Goal: Task Accomplishment & Management: Complete application form

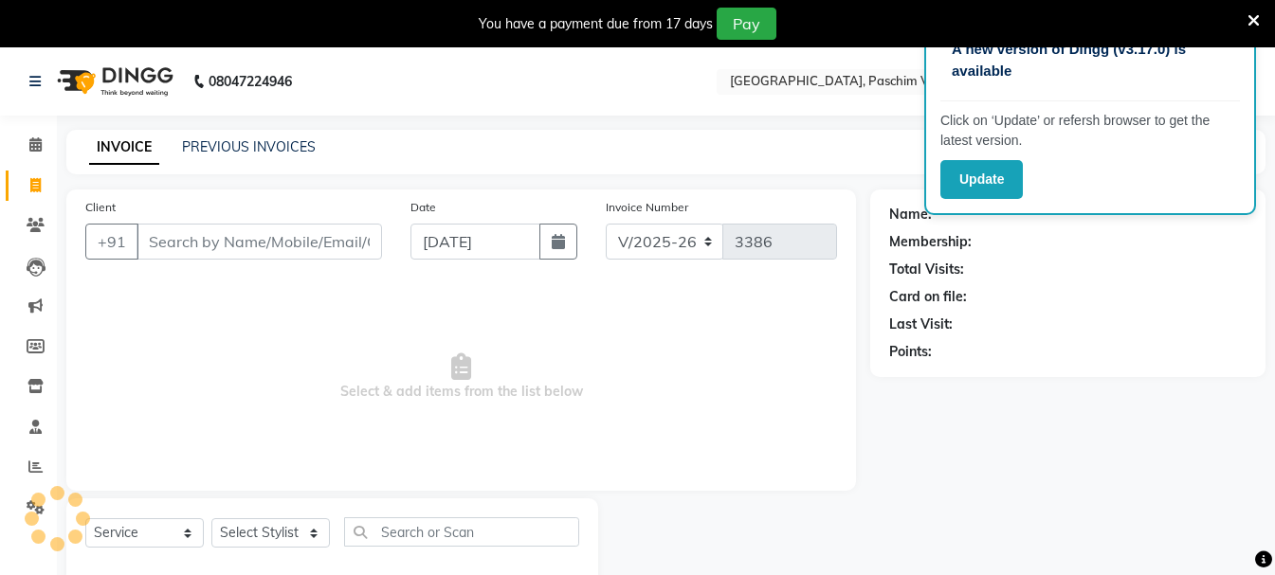
select select "223"
select select "service"
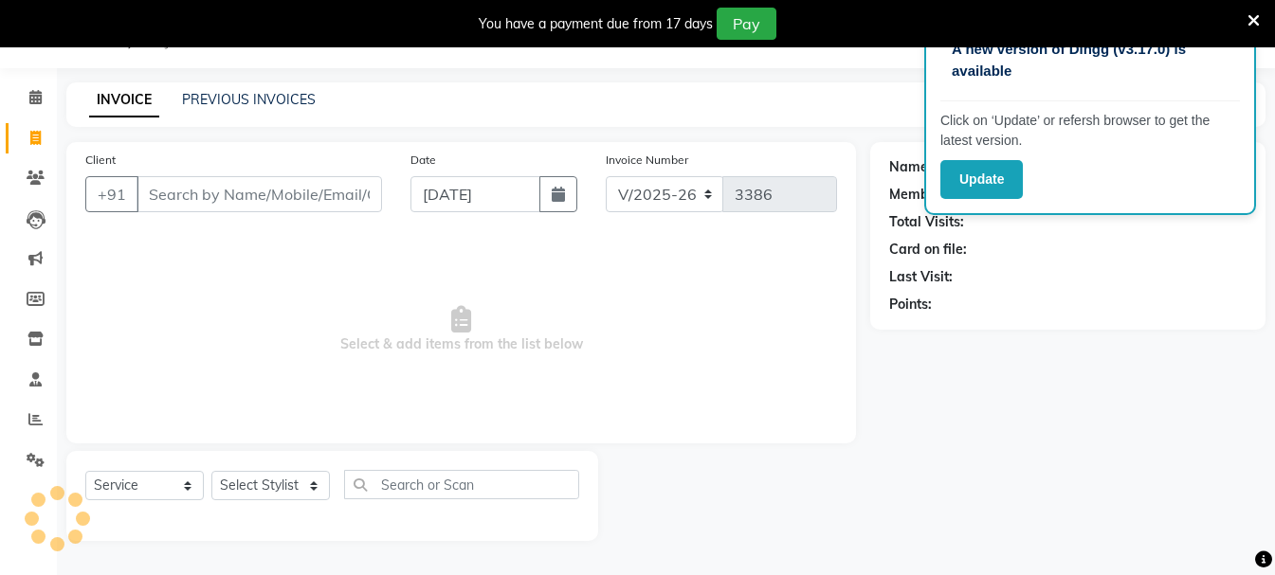
scroll to position [47, 0]
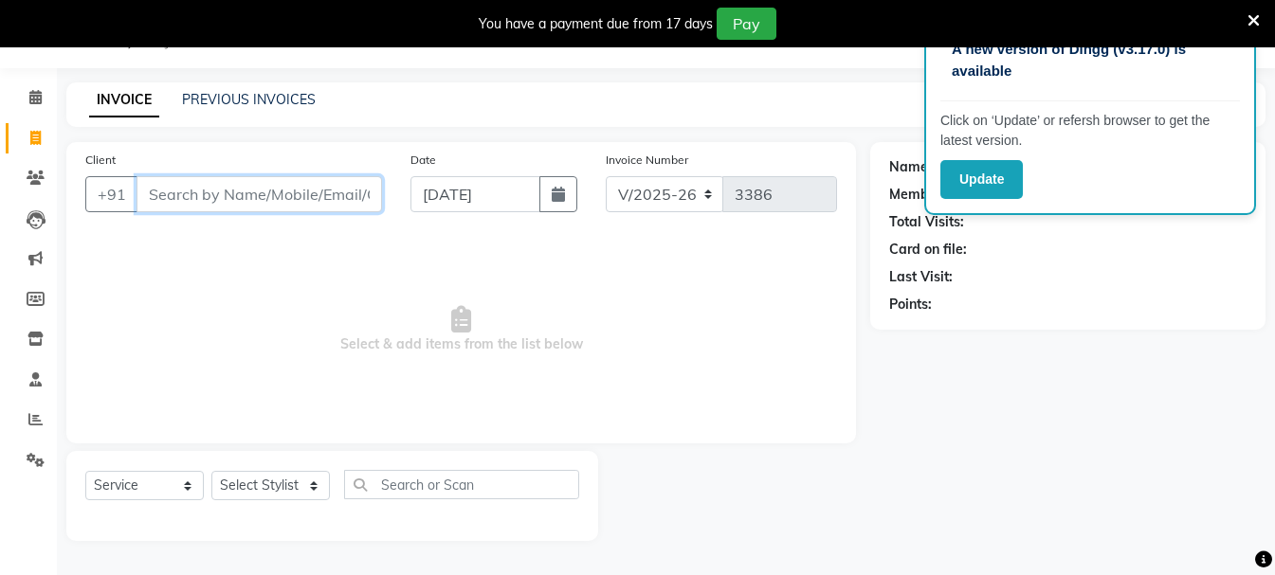
click at [316, 197] on input "Client" at bounding box center [258, 194] width 245 height 36
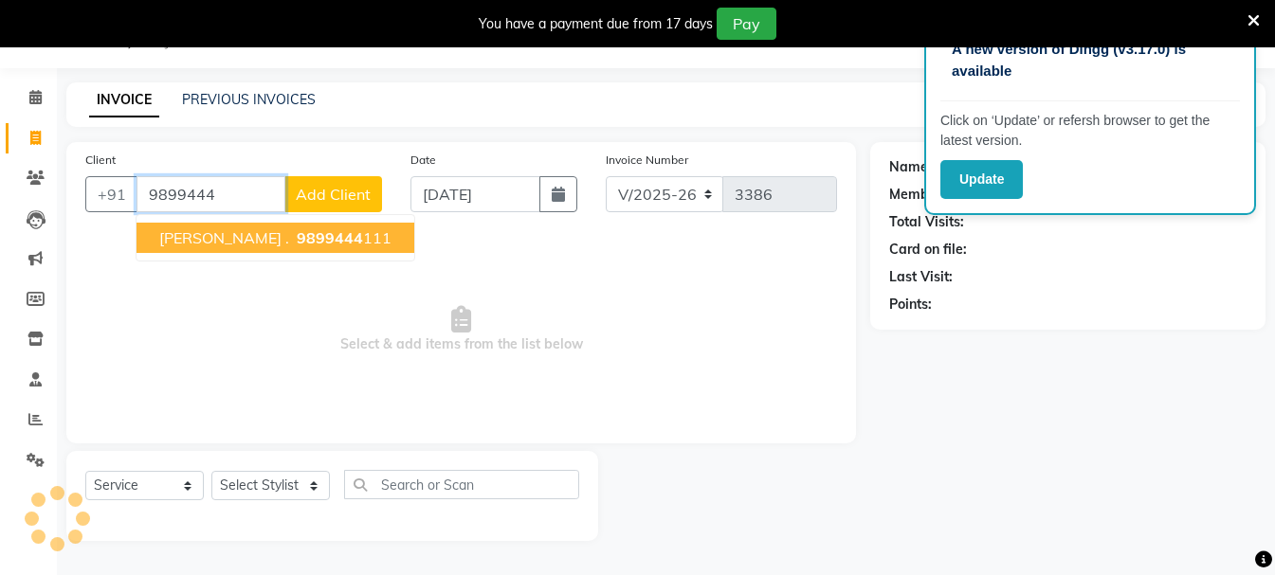
click at [308, 236] on ngb-highlight "9899444 111" at bounding box center [342, 237] width 99 height 19
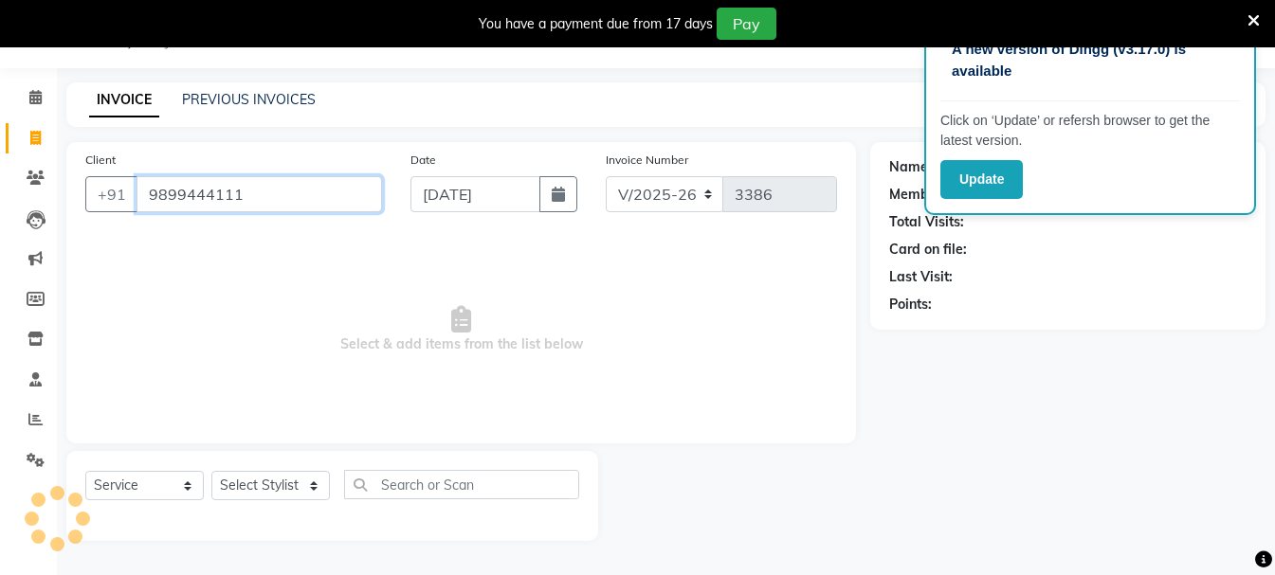
type input "9899444111"
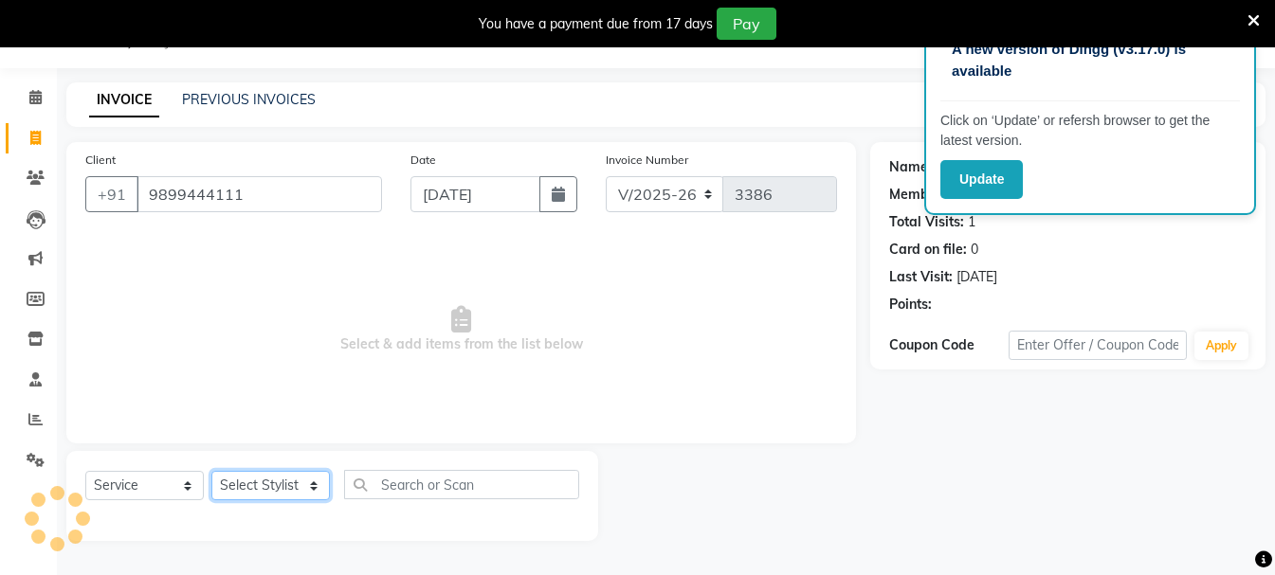
drag, startPoint x: 249, startPoint y: 486, endPoint x: 246, endPoint y: 473, distance: 13.6
click at [249, 486] on select "Select Stylist Akash Anu Arun Gaurav [PERSON_NAME] [PERSON_NAME] [PERSON_NAME] …" at bounding box center [270, 485] width 118 height 29
select select "6559"
click at [211, 471] on select "Select Stylist Akash Anu Arun Gaurav [PERSON_NAME] [PERSON_NAME] [PERSON_NAME] …" at bounding box center [270, 485] width 118 height 29
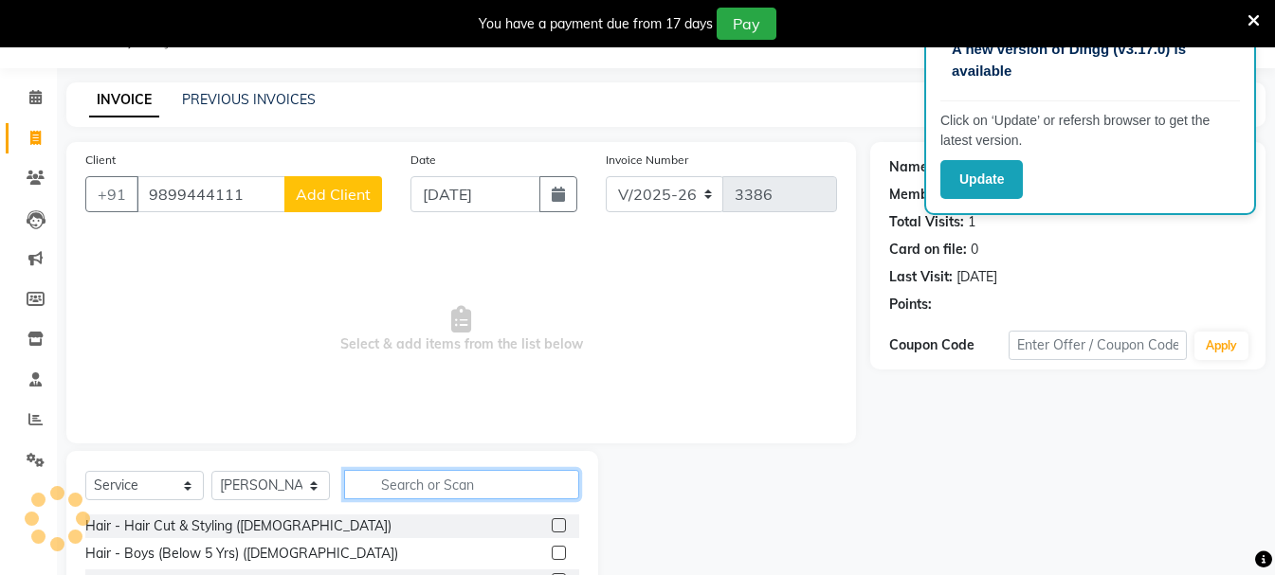
click at [408, 478] on input "text" at bounding box center [461, 484] width 235 height 29
type input "bea"
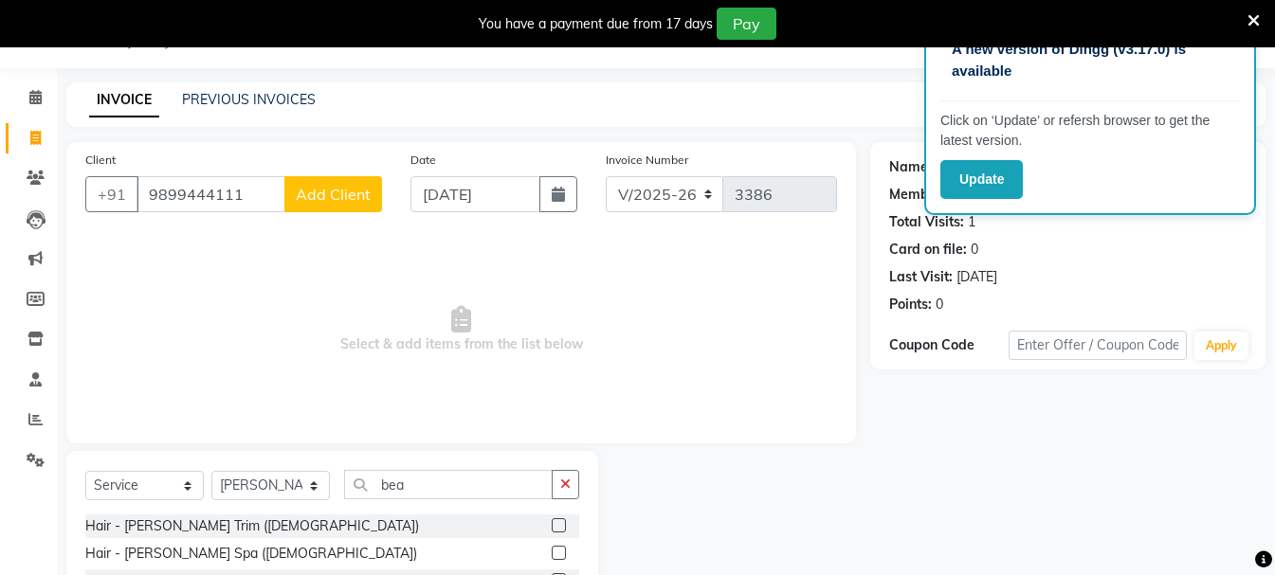
click at [568, 524] on div at bounding box center [565, 527] width 27 height 24
click at [560, 526] on label at bounding box center [559, 525] width 14 height 14
click at [560, 526] on input "checkbox" at bounding box center [558, 526] width 12 height 12
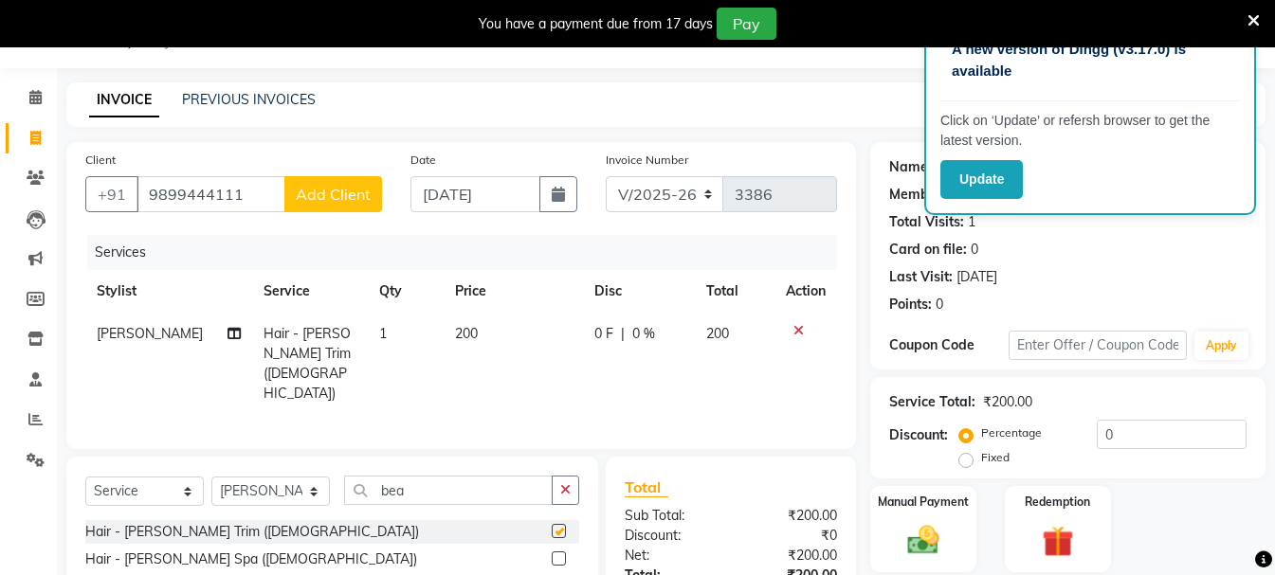
checkbox input "false"
click at [982, 522] on div "Manual Payment Redemption" at bounding box center [1068, 529] width 424 height 86
click at [915, 540] on img at bounding box center [923, 540] width 53 height 38
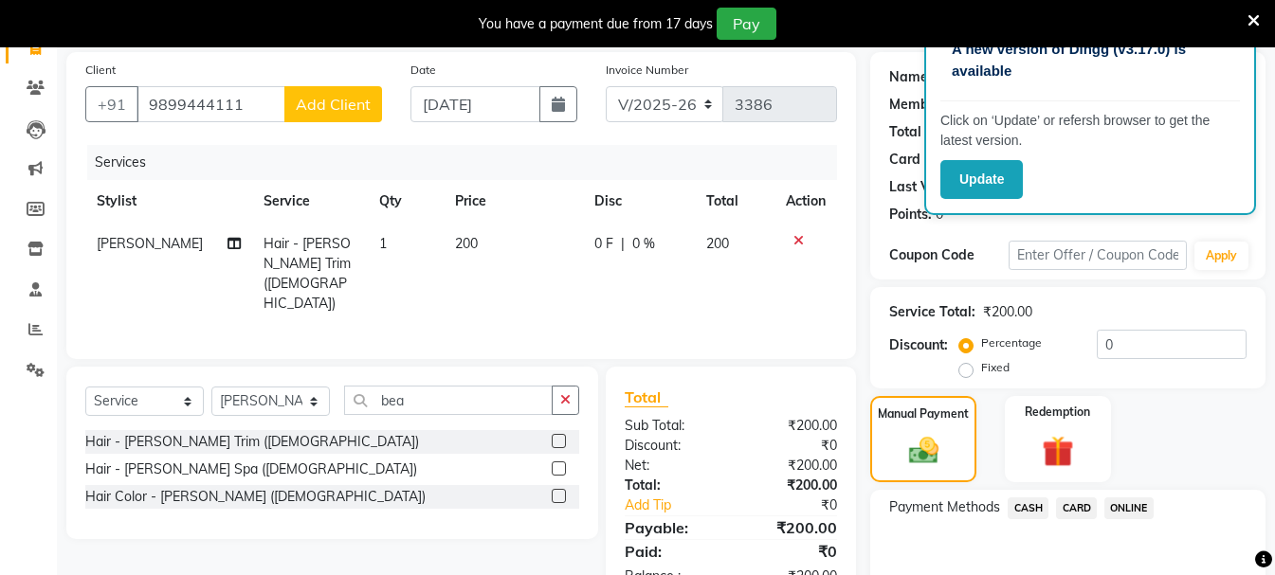
scroll to position [233, 0]
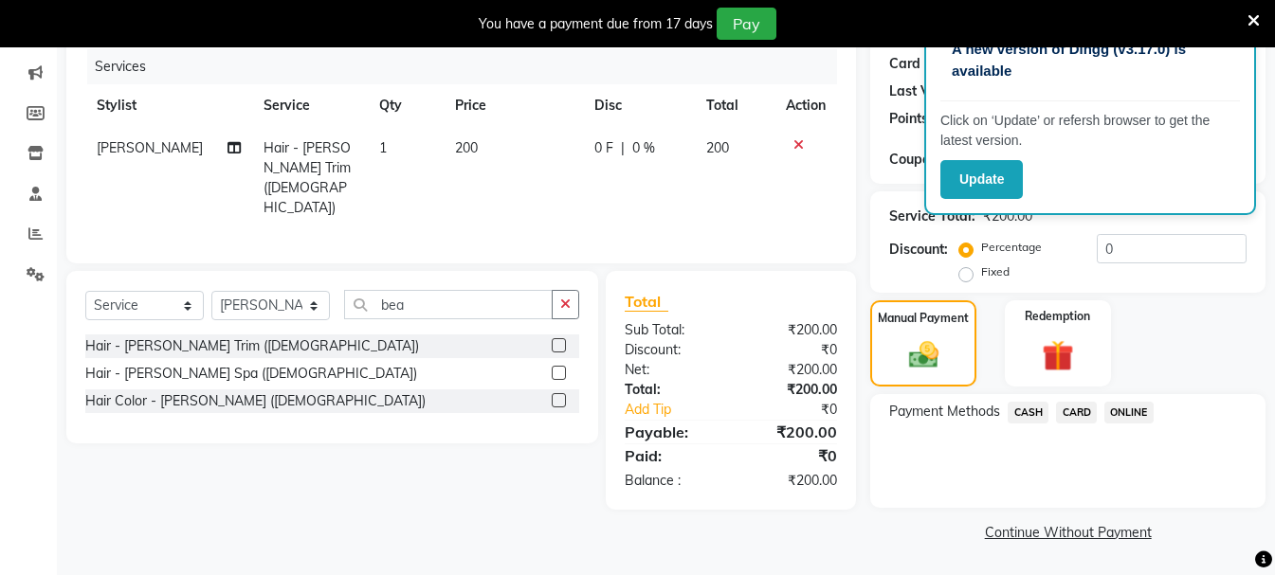
click at [1132, 412] on span "ONLINE" at bounding box center [1128, 413] width 49 height 22
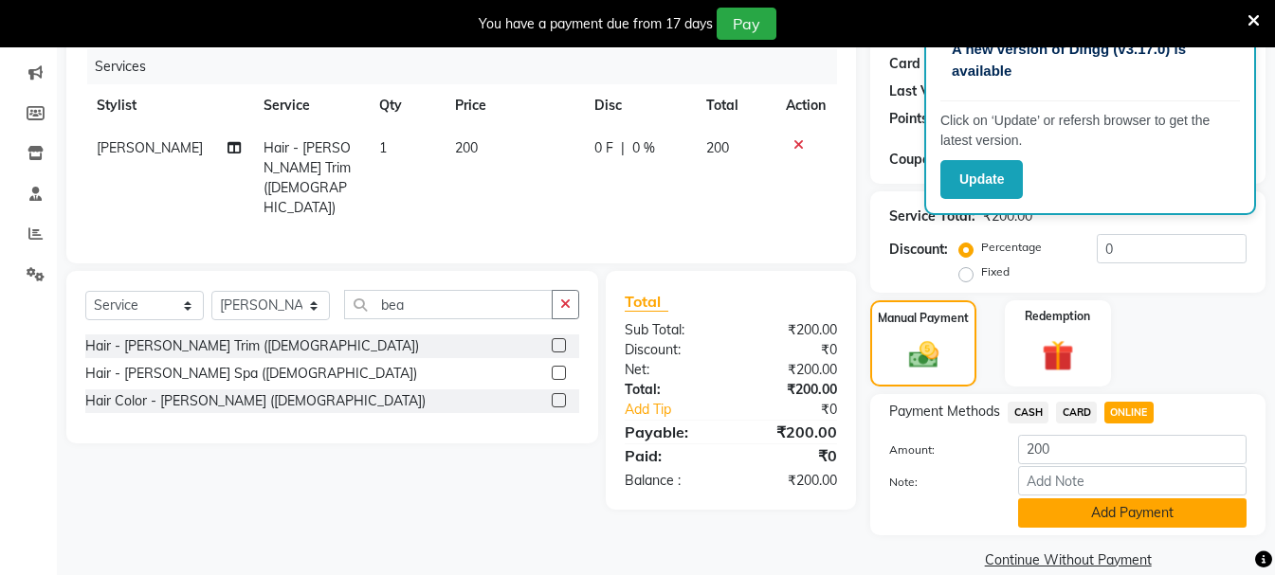
click at [1128, 508] on button "Add Payment" at bounding box center [1132, 513] width 228 height 29
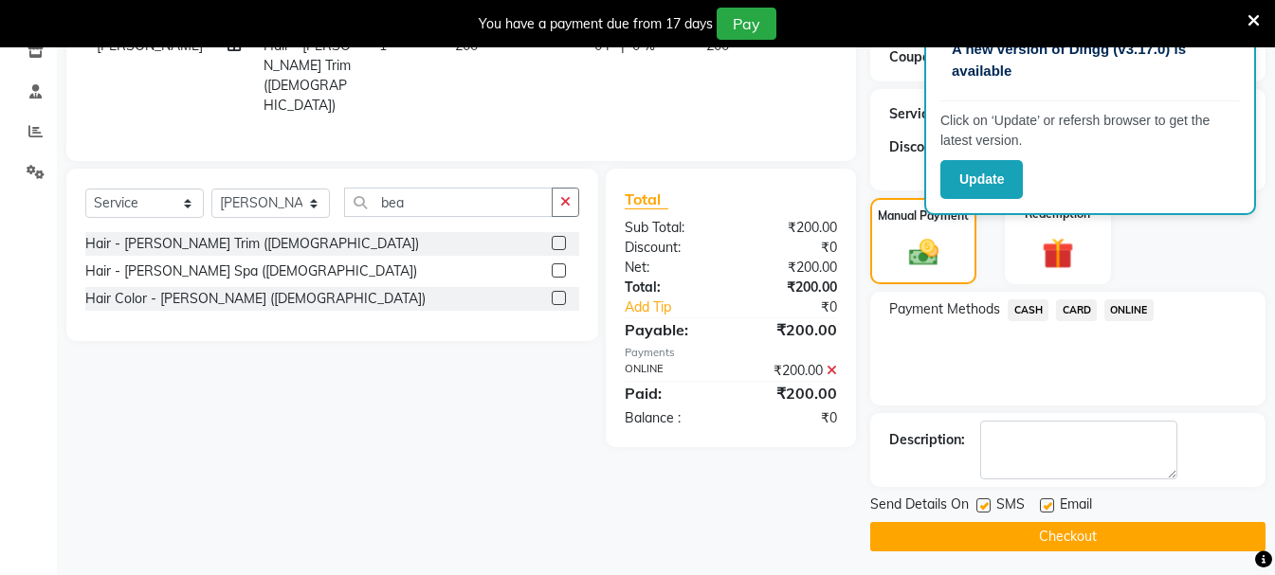
scroll to position [340, 0]
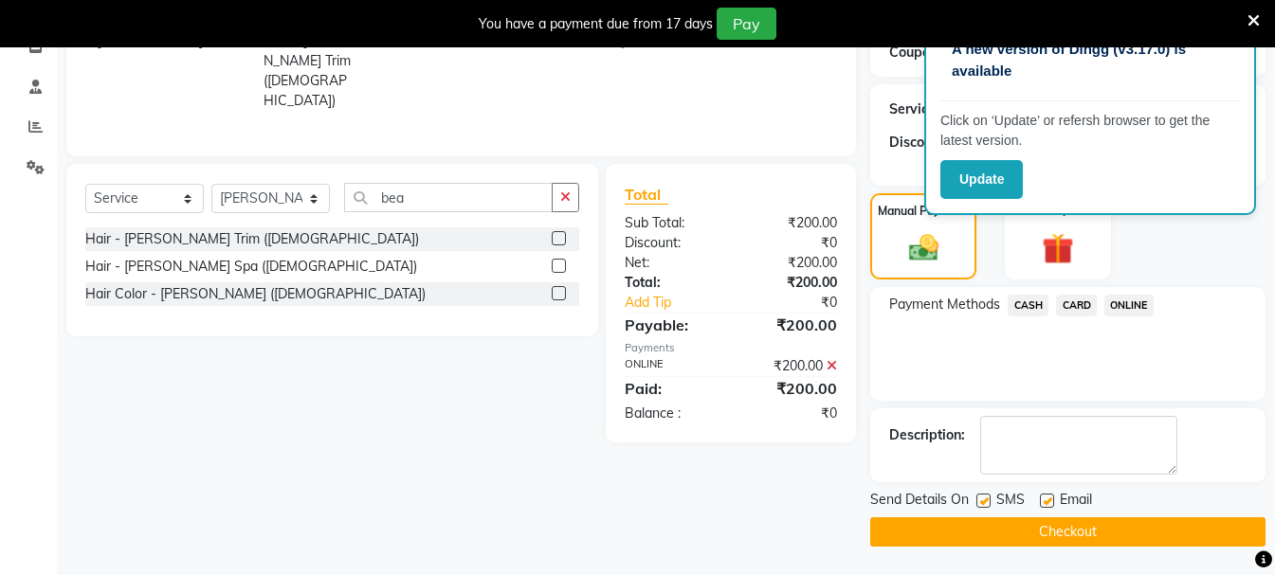
click at [1088, 524] on button "Checkout" at bounding box center [1067, 531] width 395 height 29
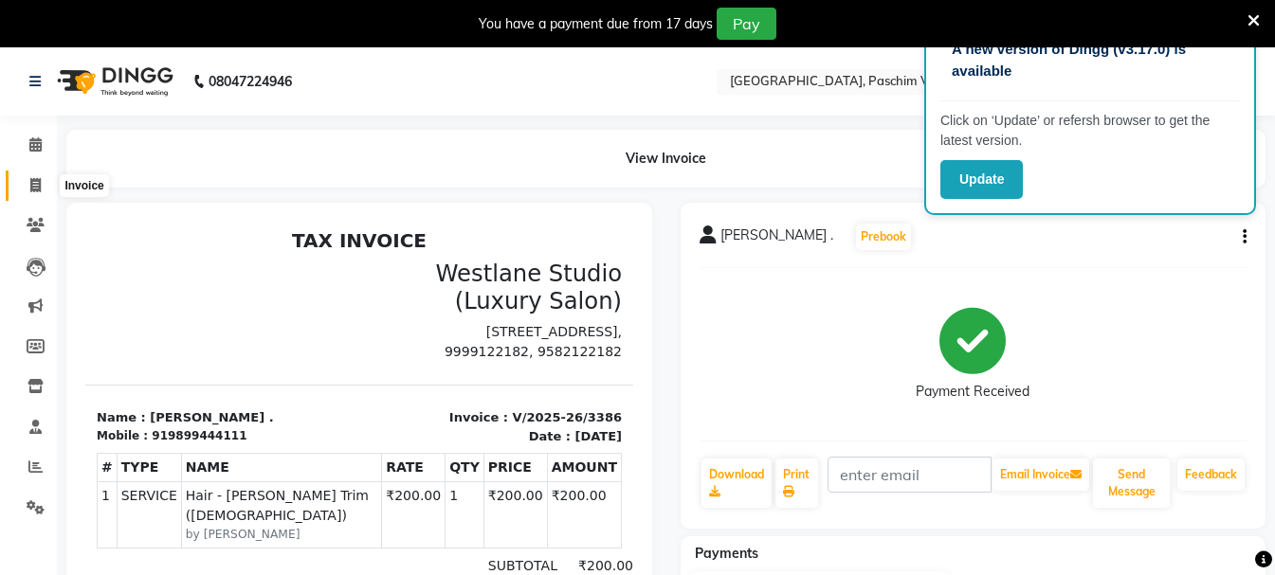
click at [34, 191] on icon at bounding box center [35, 185] width 10 height 14
select select "service"
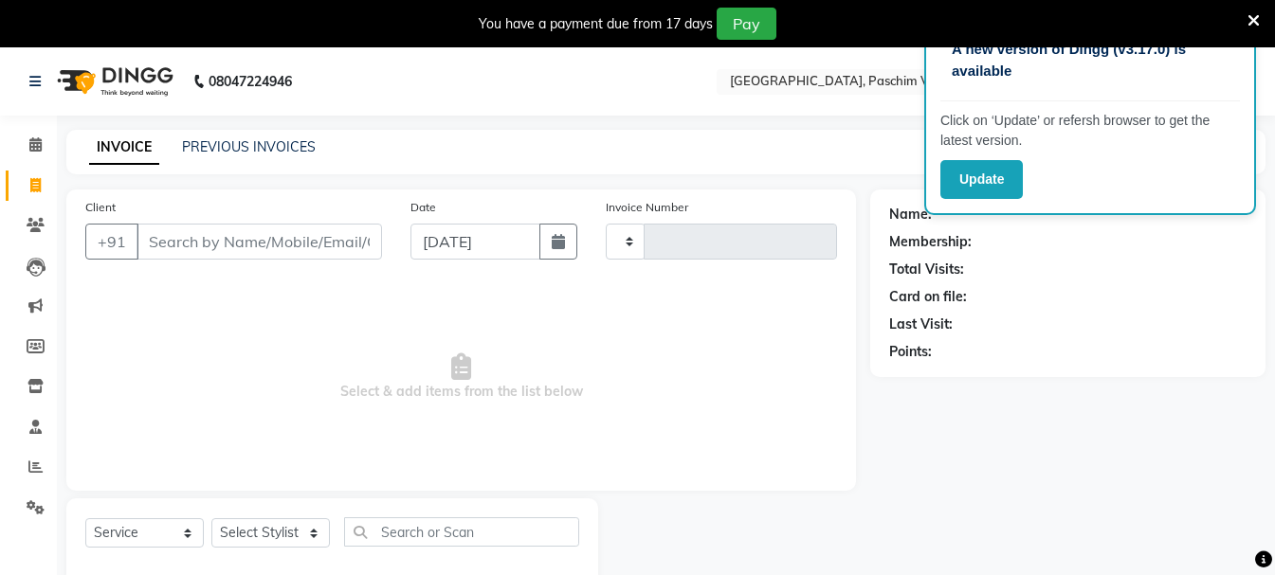
scroll to position [47, 0]
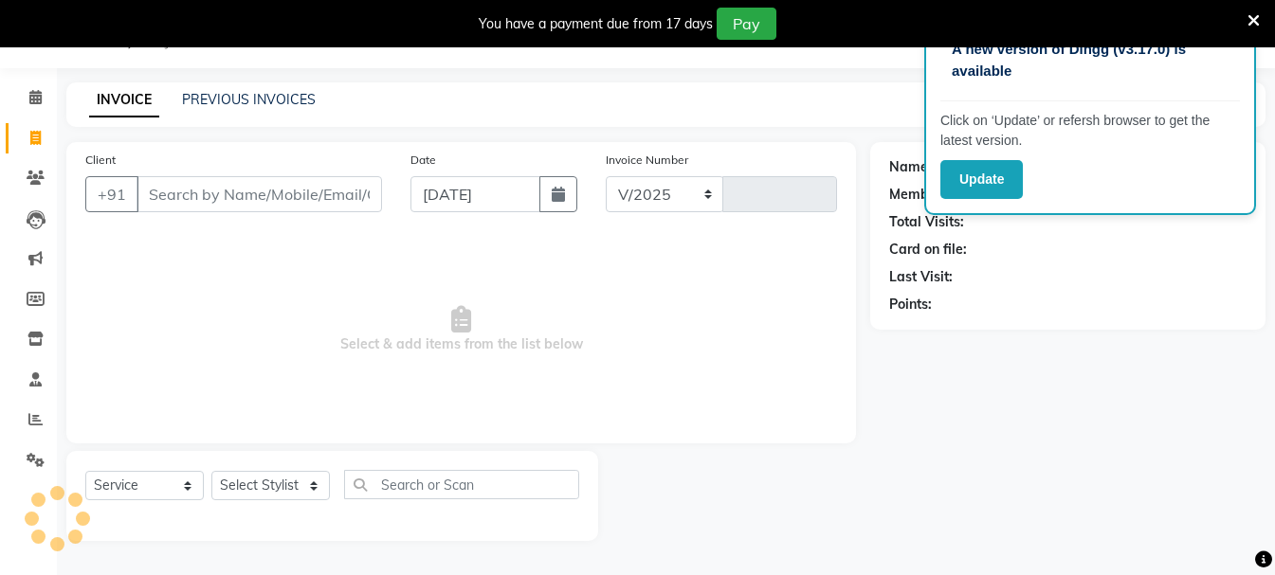
select select "223"
type input "3387"
click at [262, 105] on link "PREVIOUS INVOICES" at bounding box center [249, 99] width 134 height 17
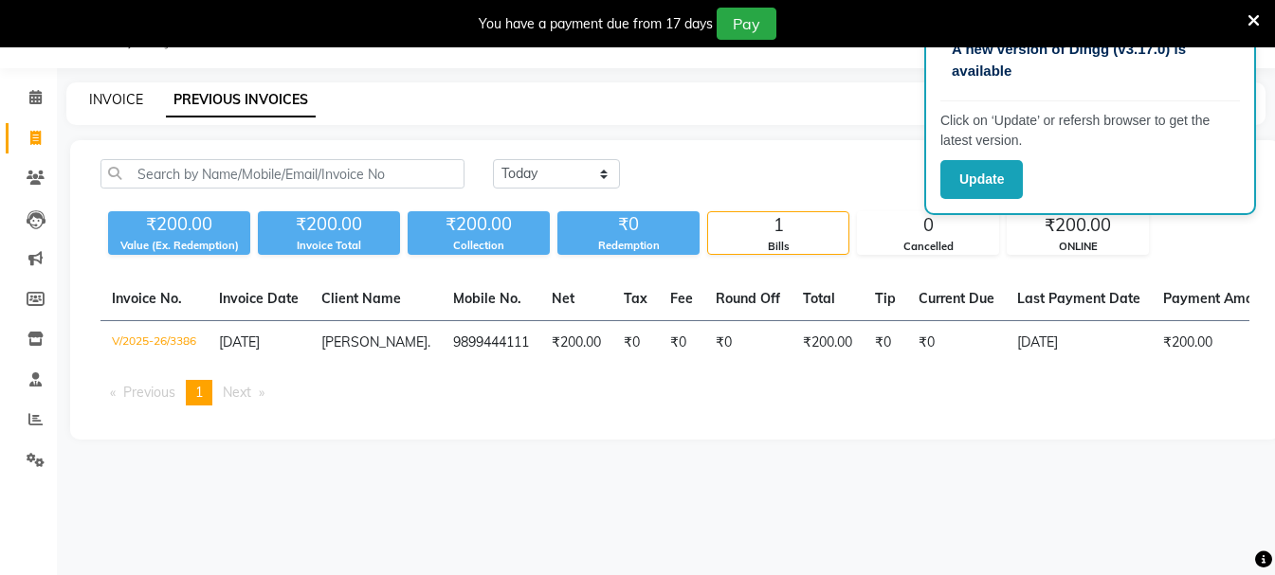
click at [109, 104] on link "INVOICE" at bounding box center [116, 99] width 54 height 17
select select "service"
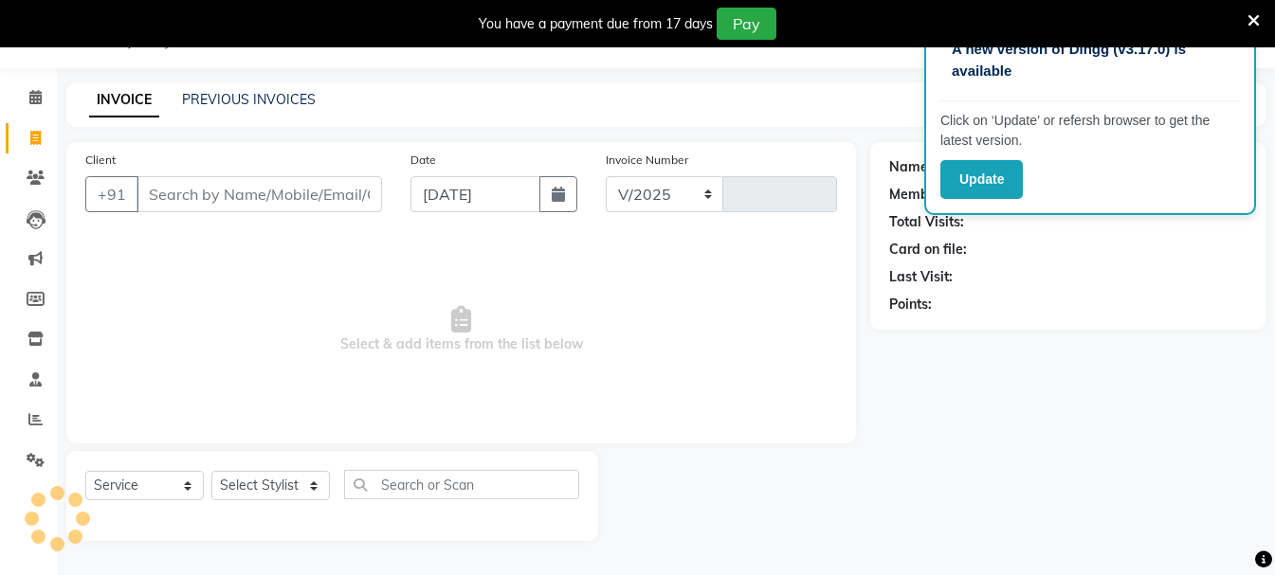
select select "223"
type input "3387"
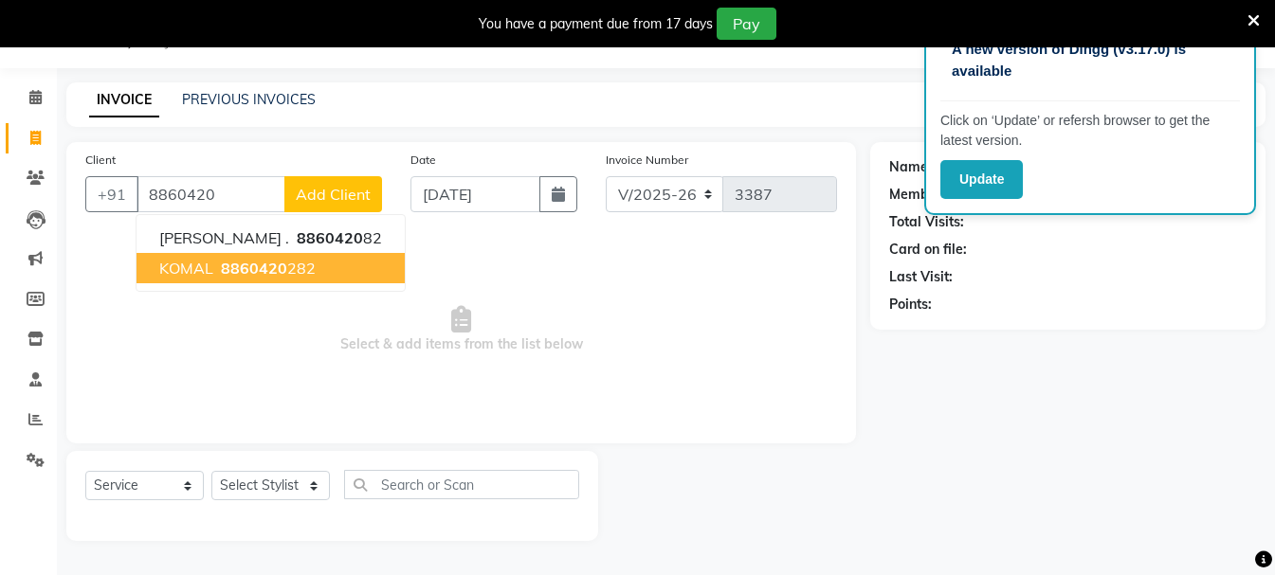
click at [240, 274] on span "8860420" at bounding box center [254, 268] width 66 height 19
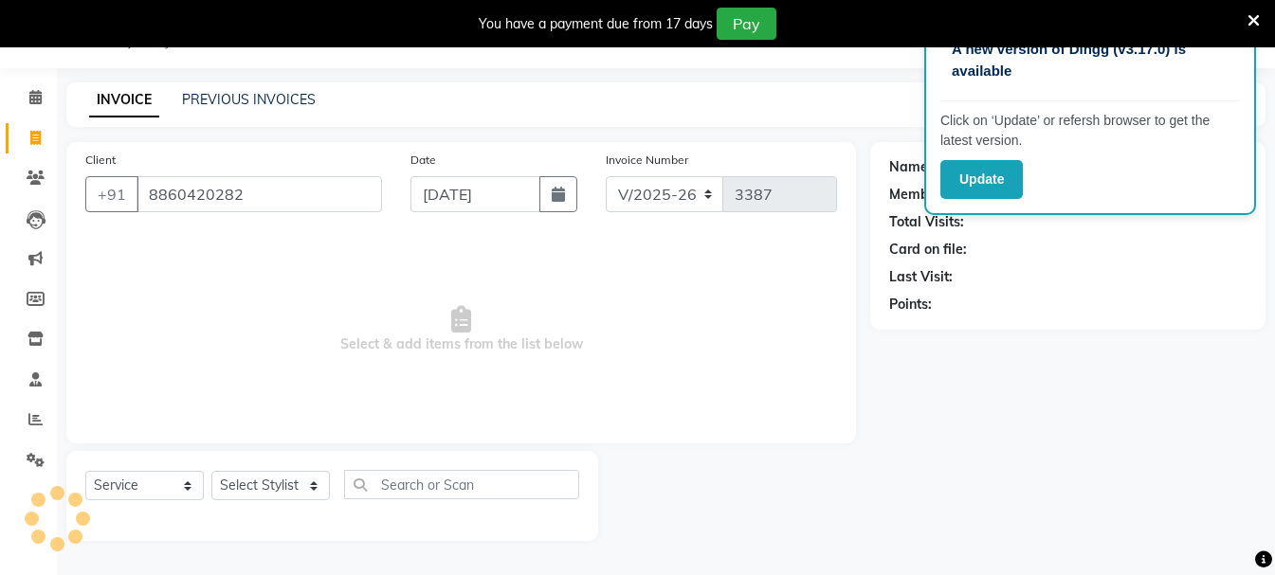
type input "8860420282"
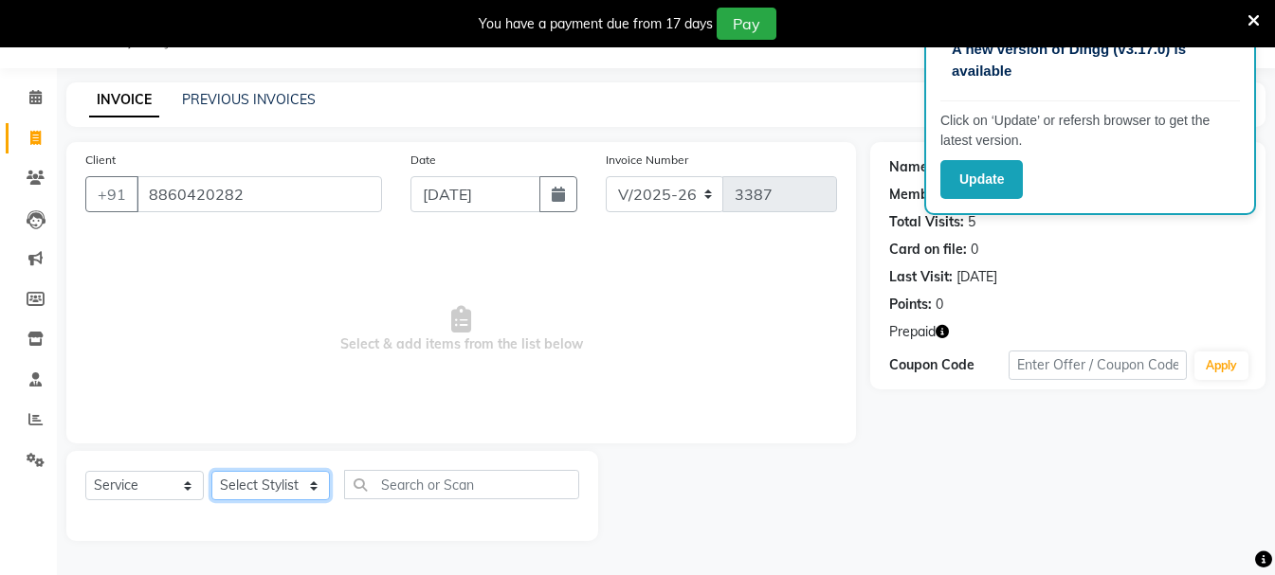
click at [261, 489] on select "Select Stylist Akash Anu Arun Gaurav [PERSON_NAME] [PERSON_NAME] [PERSON_NAME] …" at bounding box center [270, 485] width 118 height 29
select select "59104"
click at [211, 471] on select "Select Stylist Akash Anu Arun Gaurav [PERSON_NAME] [PERSON_NAME] [PERSON_NAME] …" at bounding box center [270, 485] width 118 height 29
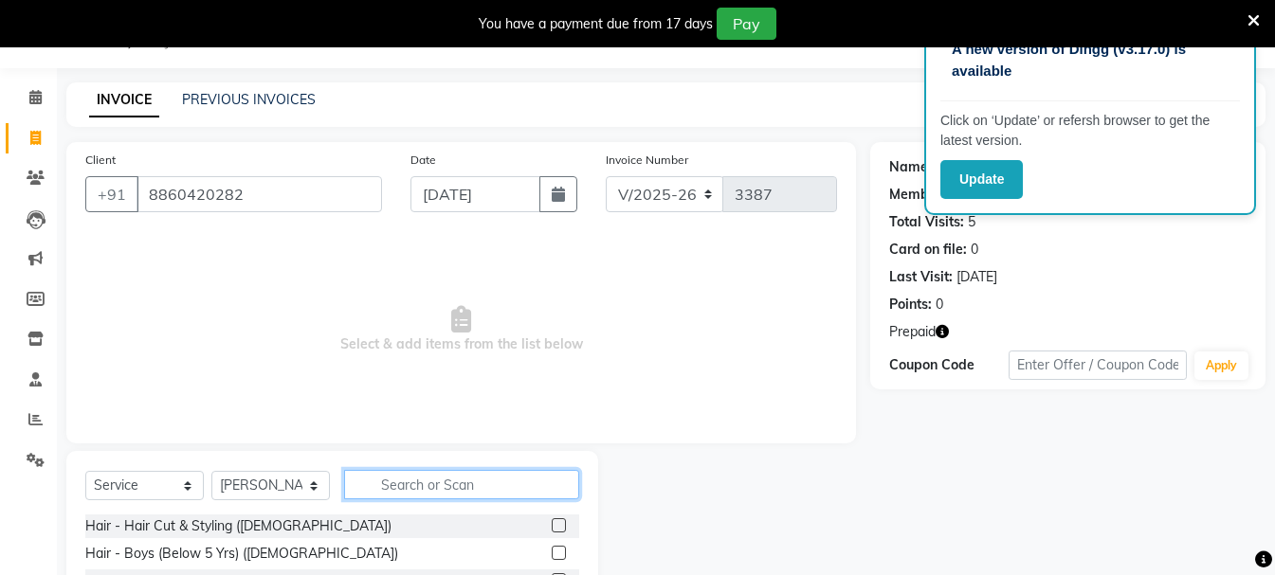
click at [413, 499] on input "text" at bounding box center [461, 484] width 235 height 29
type input "eye"
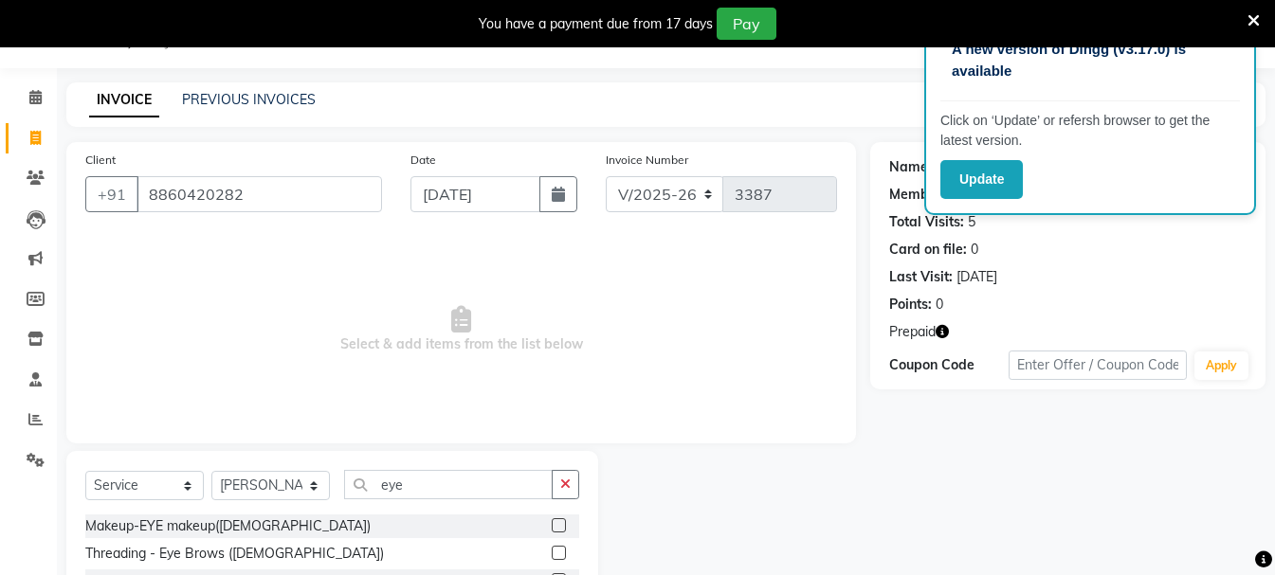
click at [562, 552] on label at bounding box center [559, 553] width 14 height 14
click at [562, 552] on input "checkbox" at bounding box center [558, 554] width 12 height 12
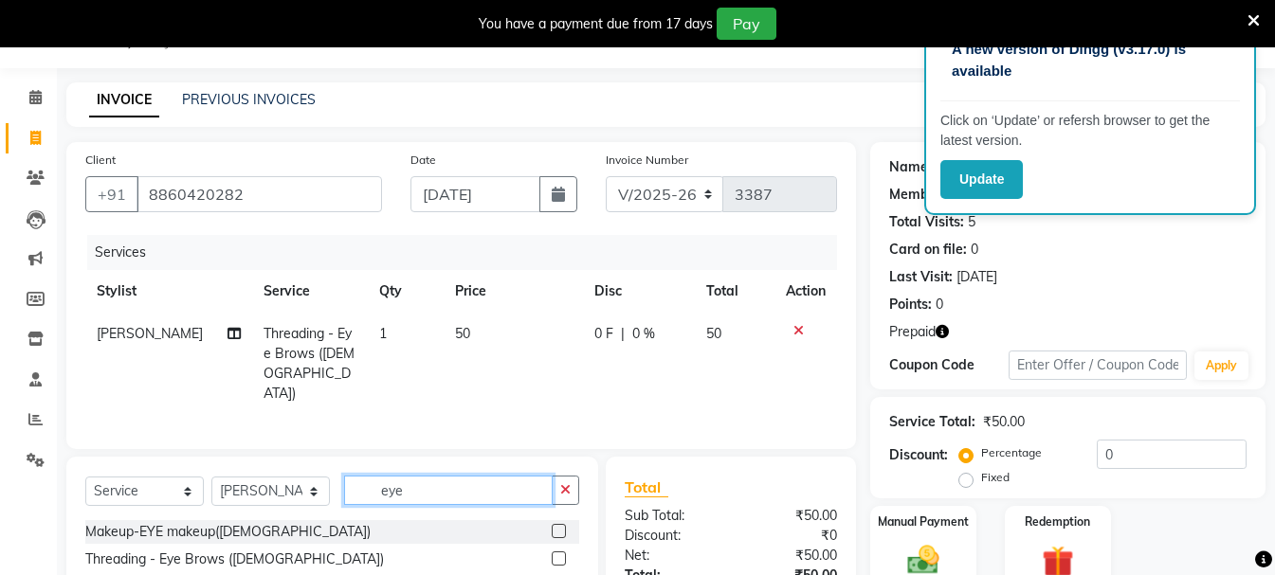
checkbox input "false"
click at [430, 497] on input "eye" at bounding box center [448, 490] width 209 height 29
type input "upp"
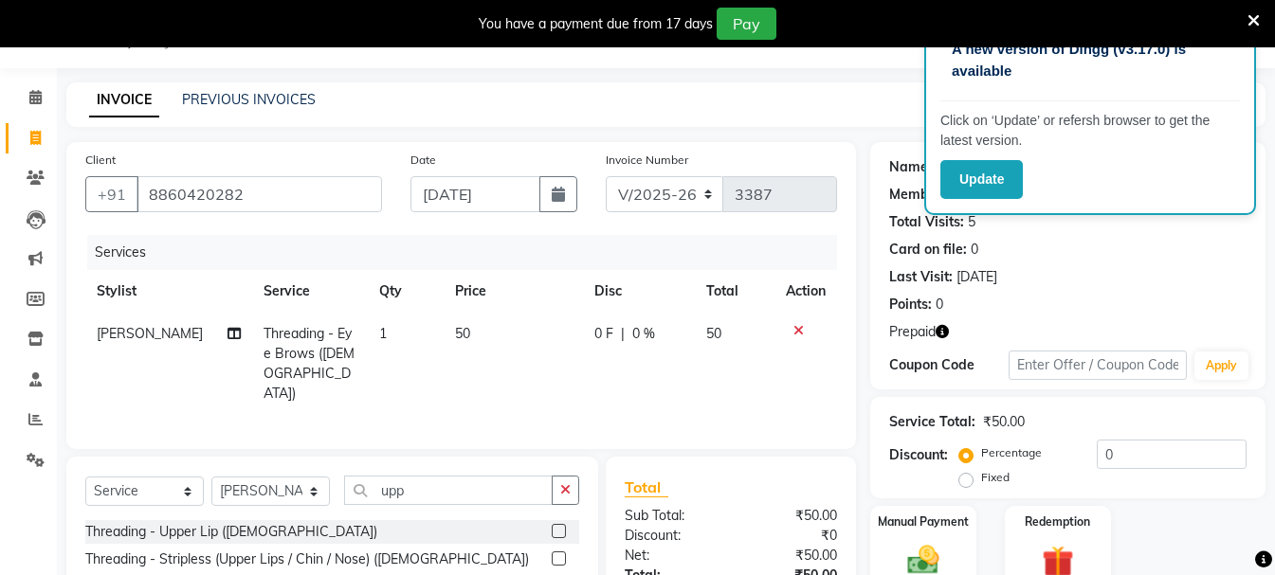
click at [554, 524] on label at bounding box center [559, 531] width 14 height 14
click at [554, 526] on input "checkbox" at bounding box center [558, 532] width 12 height 12
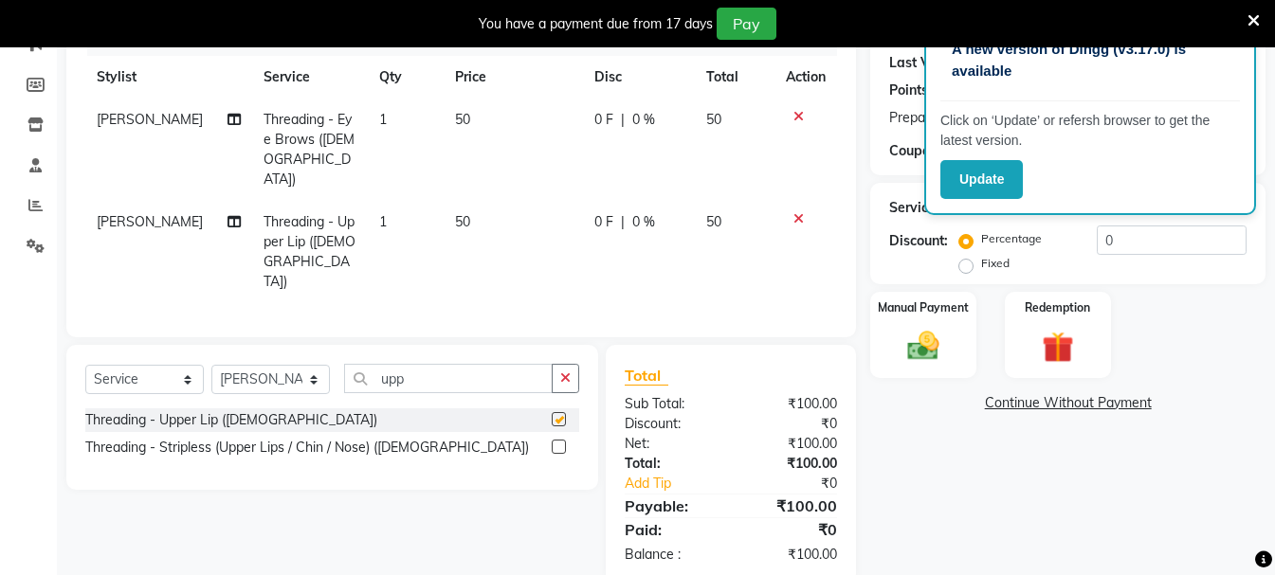
checkbox input "false"
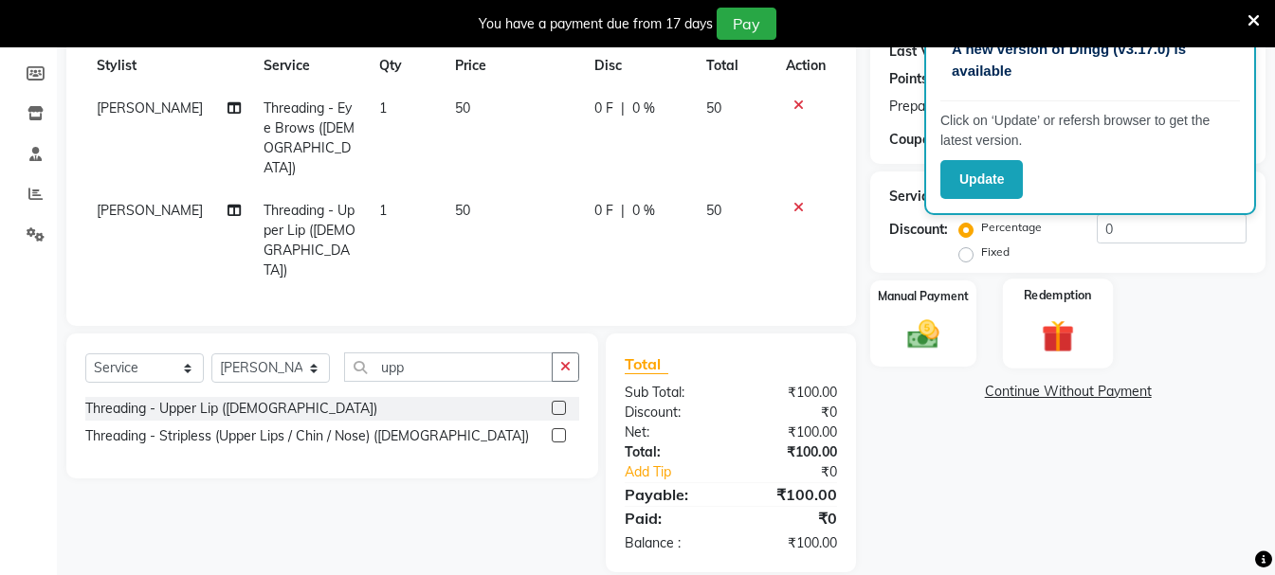
click at [1061, 338] on img at bounding box center [1057, 336] width 53 height 41
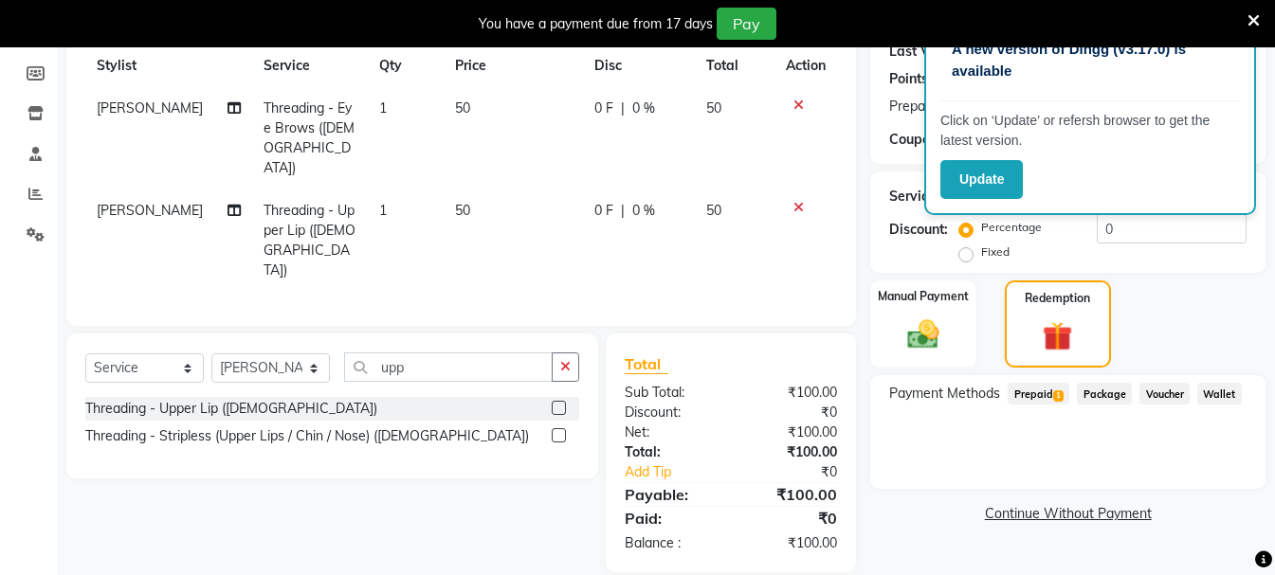
click at [1032, 396] on span "Prepaid 1" at bounding box center [1038, 394] width 62 height 22
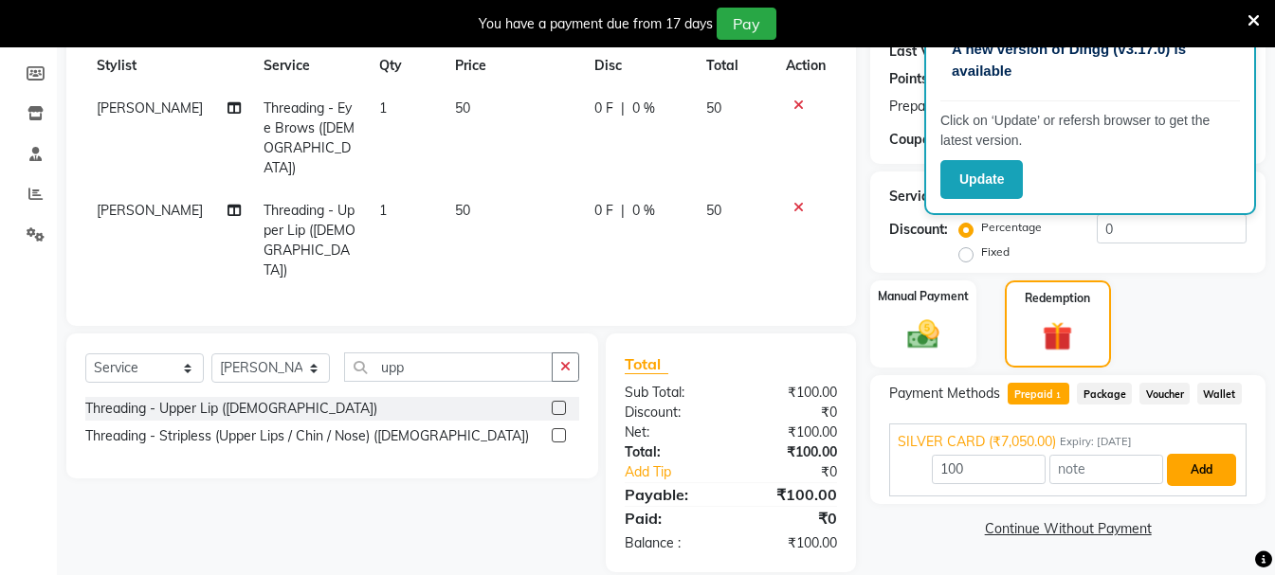
click at [1191, 479] on button "Add" at bounding box center [1201, 470] width 69 height 32
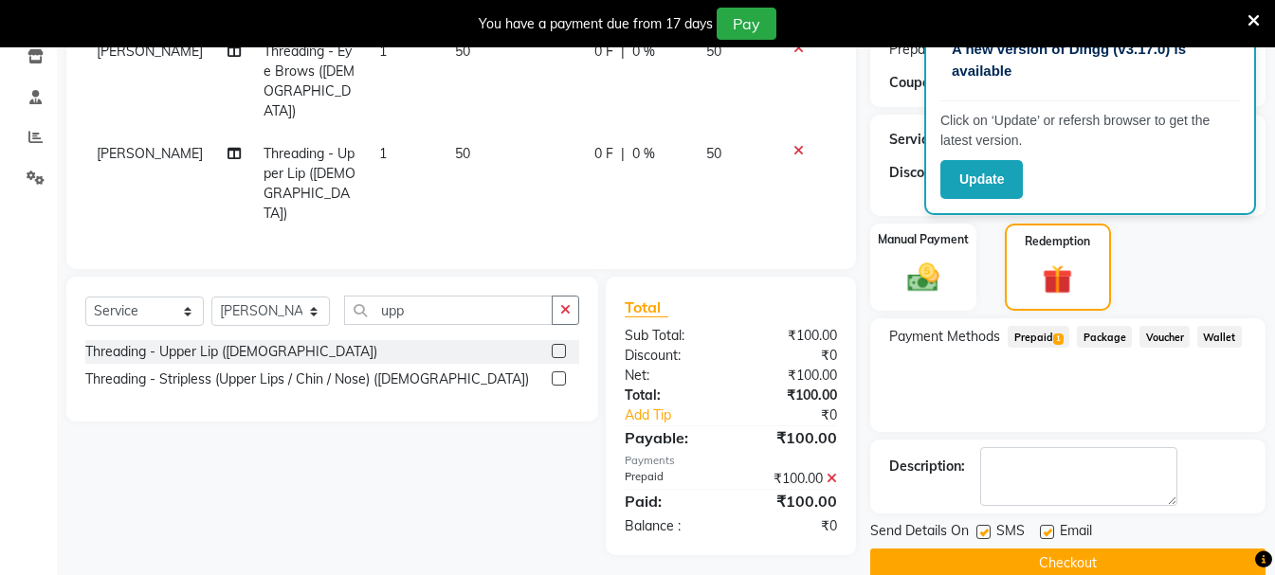
scroll to position [361, 0]
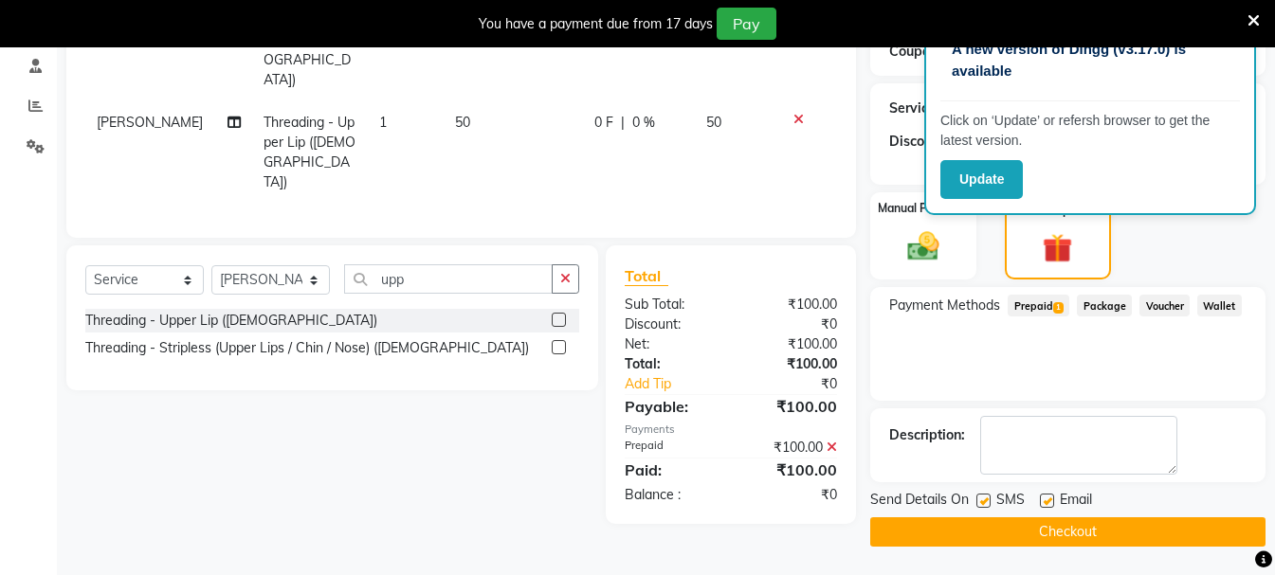
click at [1092, 521] on button "Checkout" at bounding box center [1067, 531] width 395 height 29
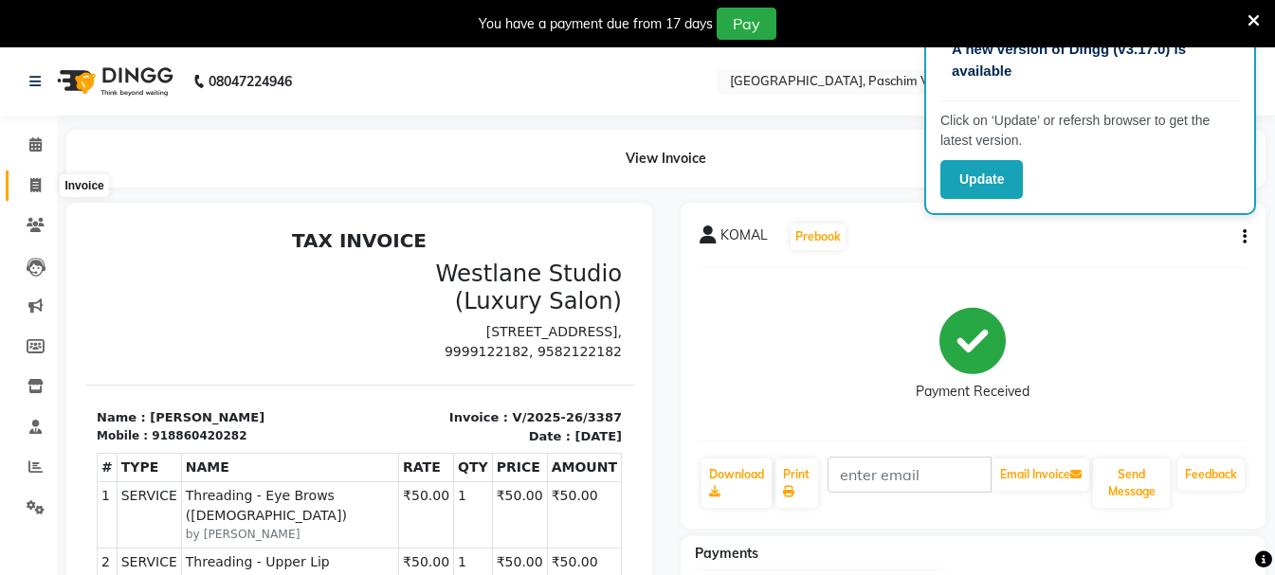
click at [33, 187] on icon at bounding box center [35, 185] width 10 height 14
select select "service"
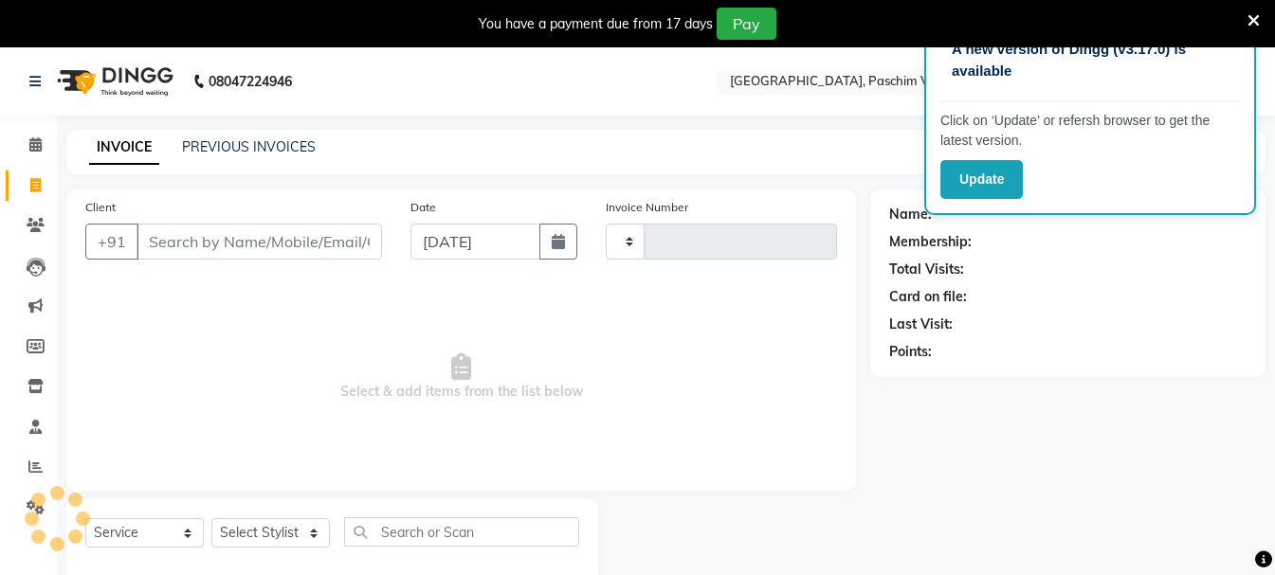
scroll to position [47, 0]
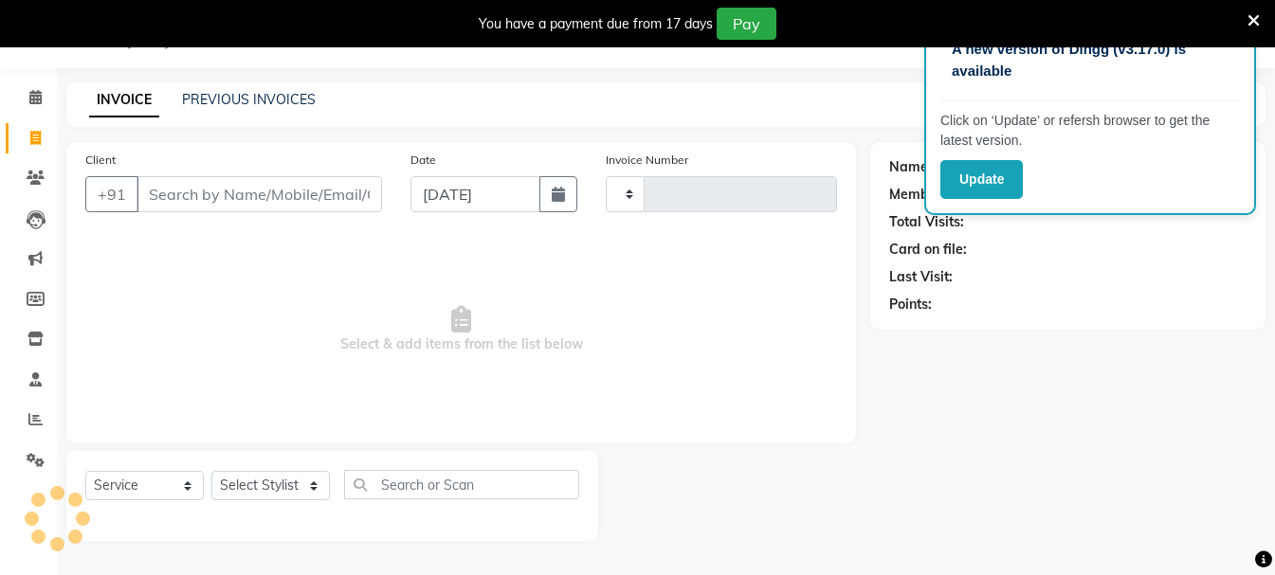
type input "3388"
select select "223"
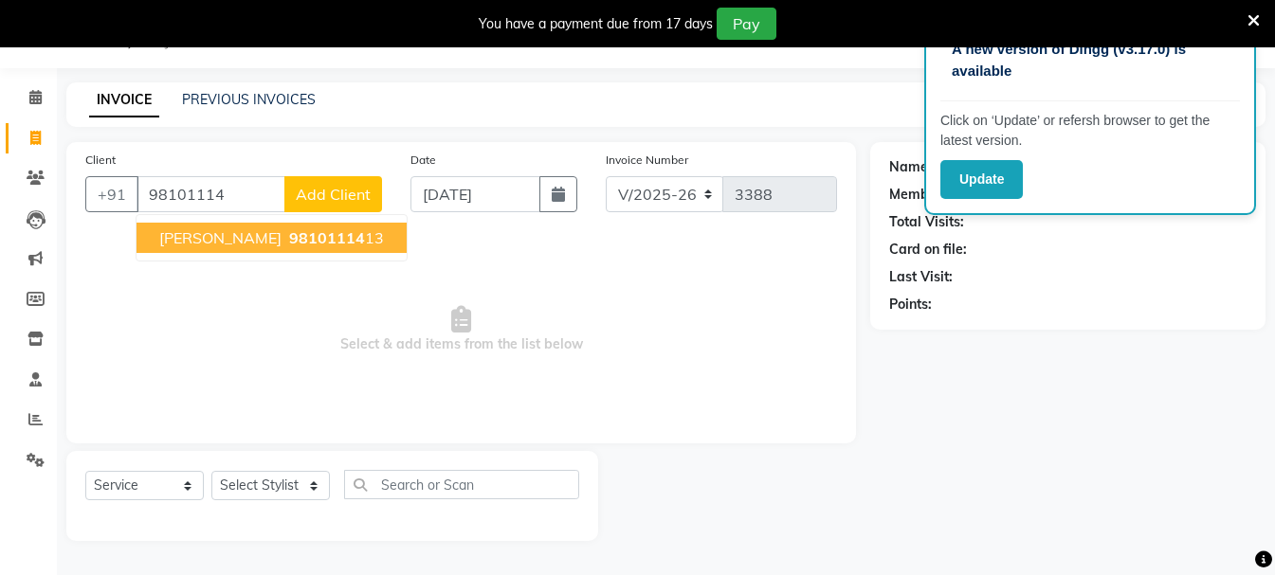
click at [194, 240] on span "[PERSON_NAME]" at bounding box center [220, 237] width 122 height 19
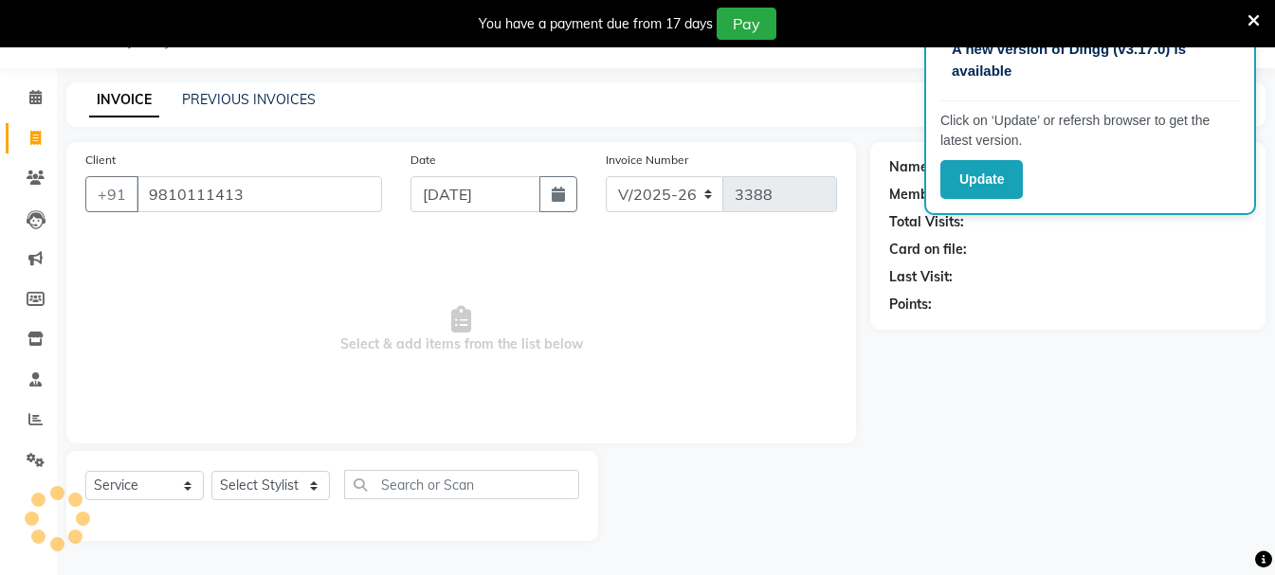
type input "9810111413"
click at [277, 493] on select "Select Stylist Akash Anu Arun Gaurav [PERSON_NAME] [PERSON_NAME] [PERSON_NAME] …" at bounding box center [270, 485] width 118 height 29
select select "6559"
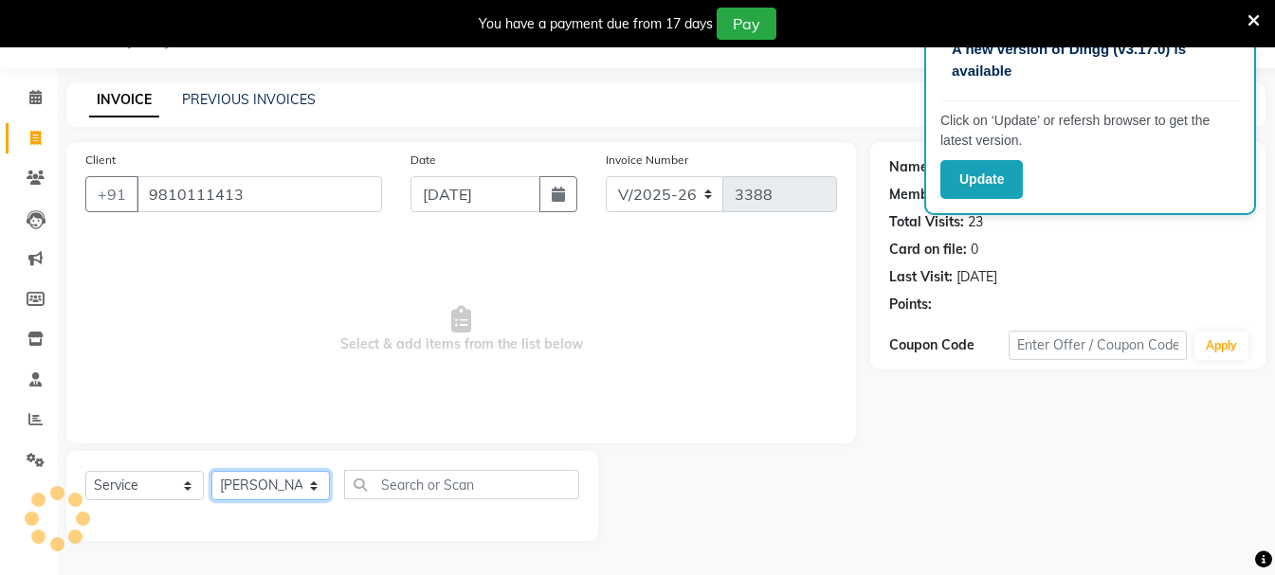
click at [211, 471] on select "Select Stylist Akash Anu Arun Gaurav [PERSON_NAME] [PERSON_NAME] [PERSON_NAME] …" at bounding box center [270, 485] width 118 height 29
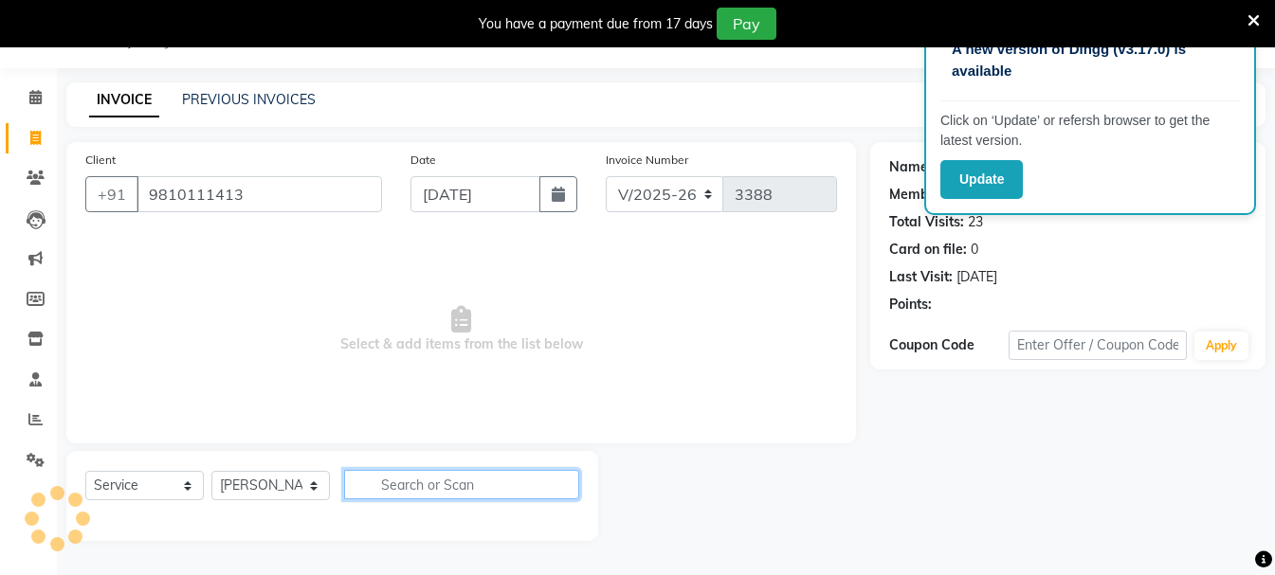
click at [452, 472] on input "text" at bounding box center [461, 484] width 235 height 29
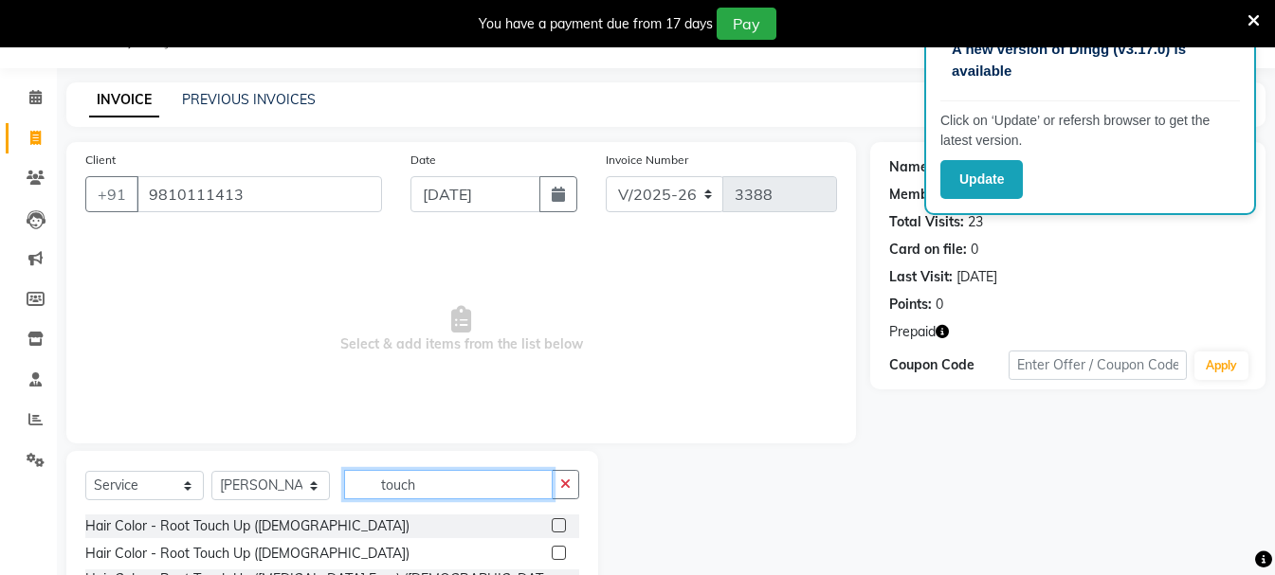
type input "touch"
click at [558, 551] on label at bounding box center [559, 553] width 14 height 14
click at [558, 551] on input "checkbox" at bounding box center [558, 554] width 12 height 12
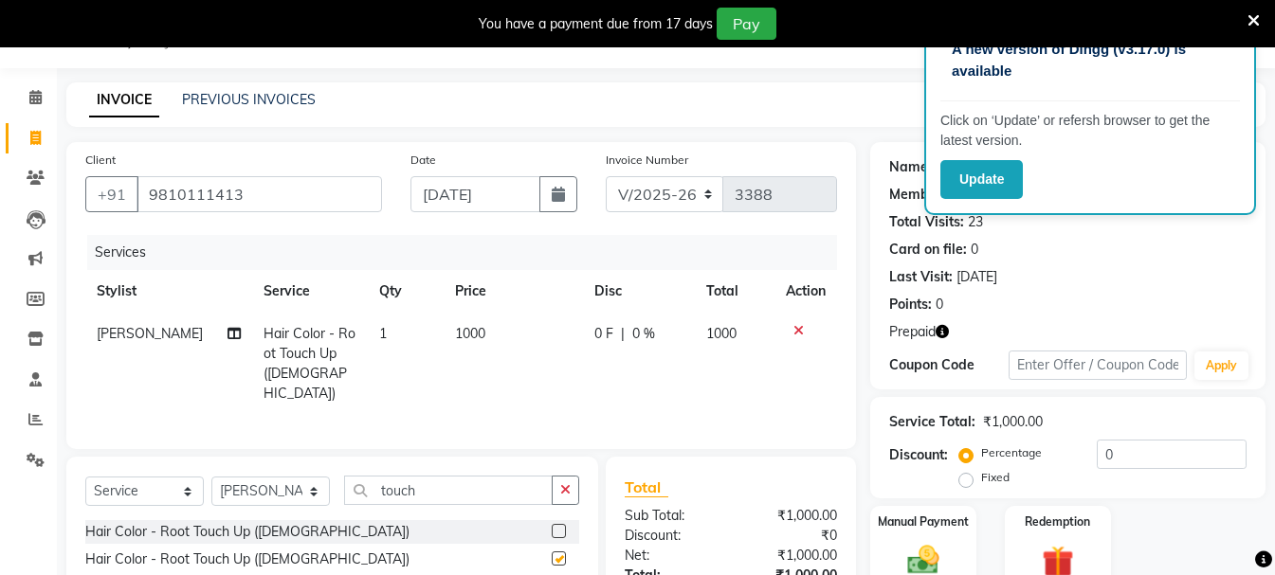
checkbox input "false"
click at [426, 496] on input "touch" at bounding box center [448, 490] width 209 height 29
click at [290, 492] on select "Select Stylist Akash Anu Arun Gaurav [PERSON_NAME] [PERSON_NAME] [PERSON_NAME] …" at bounding box center [270, 491] width 118 height 29
select select "15077"
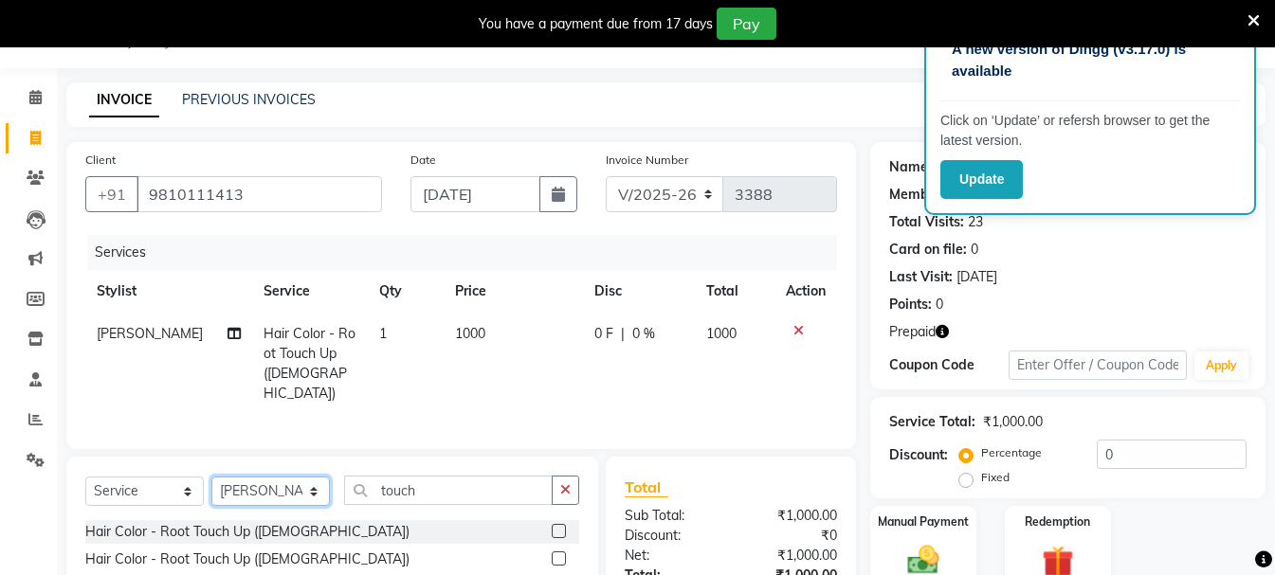
click at [211, 477] on select "Select Stylist Akash Anu Arun Gaurav [PERSON_NAME] [PERSON_NAME] [PERSON_NAME] …" at bounding box center [270, 491] width 118 height 29
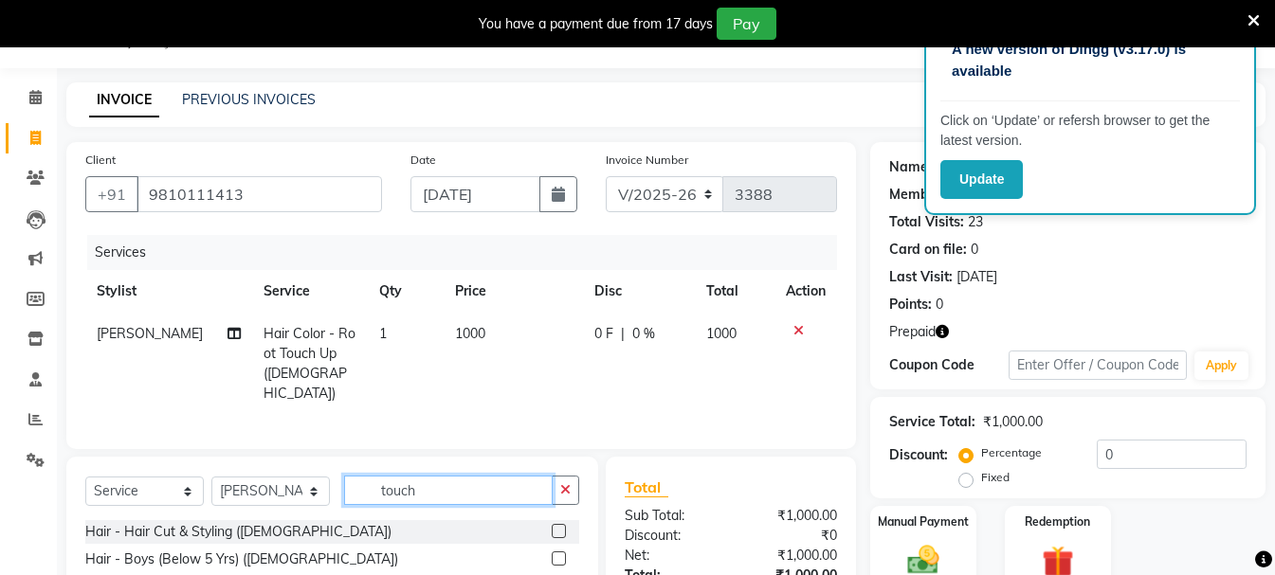
click at [392, 496] on input "touch" at bounding box center [448, 490] width 209 height 29
click at [392, 494] on input "touch" at bounding box center [448, 490] width 209 height 29
type input "bleac"
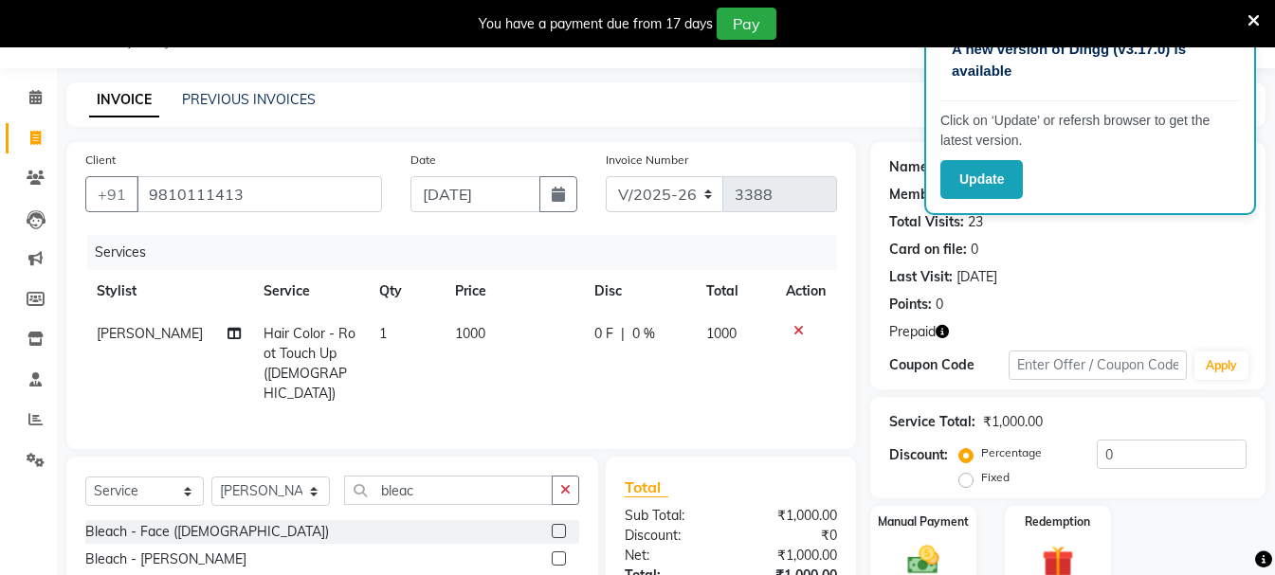
click at [552, 527] on label at bounding box center [559, 531] width 14 height 14
click at [552, 527] on input "checkbox" at bounding box center [558, 532] width 12 height 12
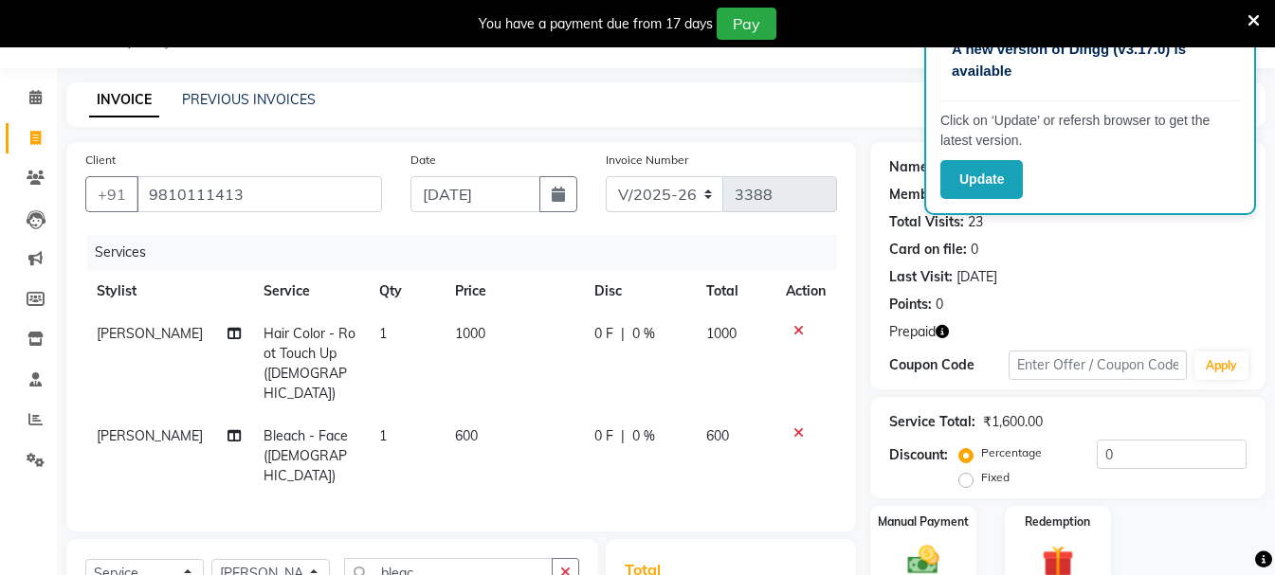
checkbox input "false"
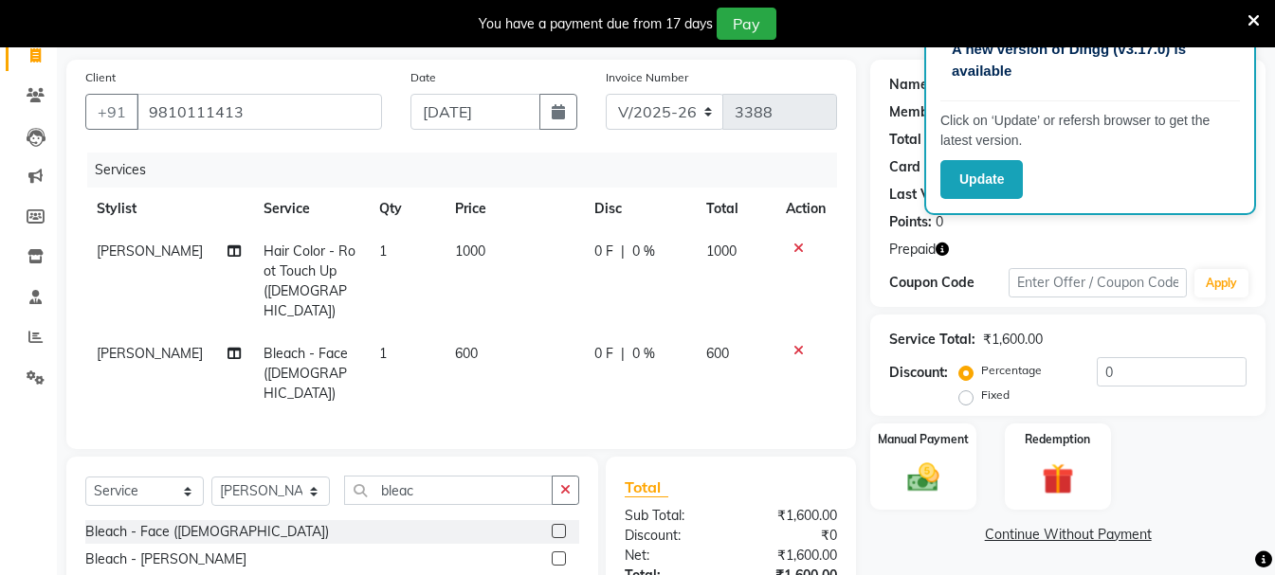
scroll to position [142, 0]
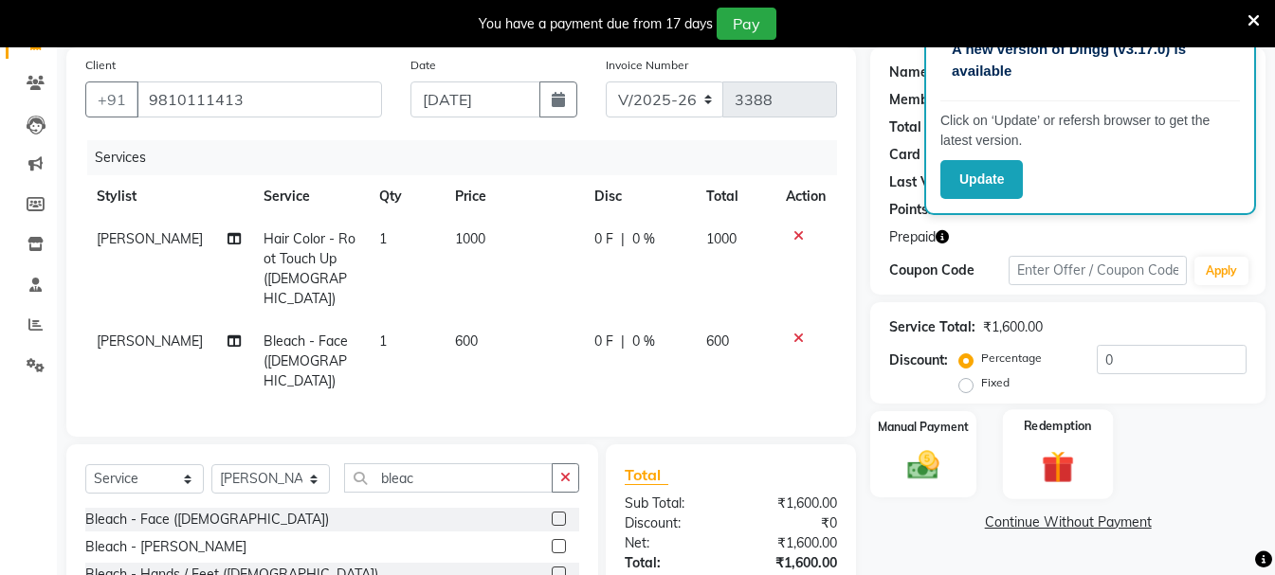
click at [1062, 441] on div "Redemption" at bounding box center [1058, 454] width 110 height 90
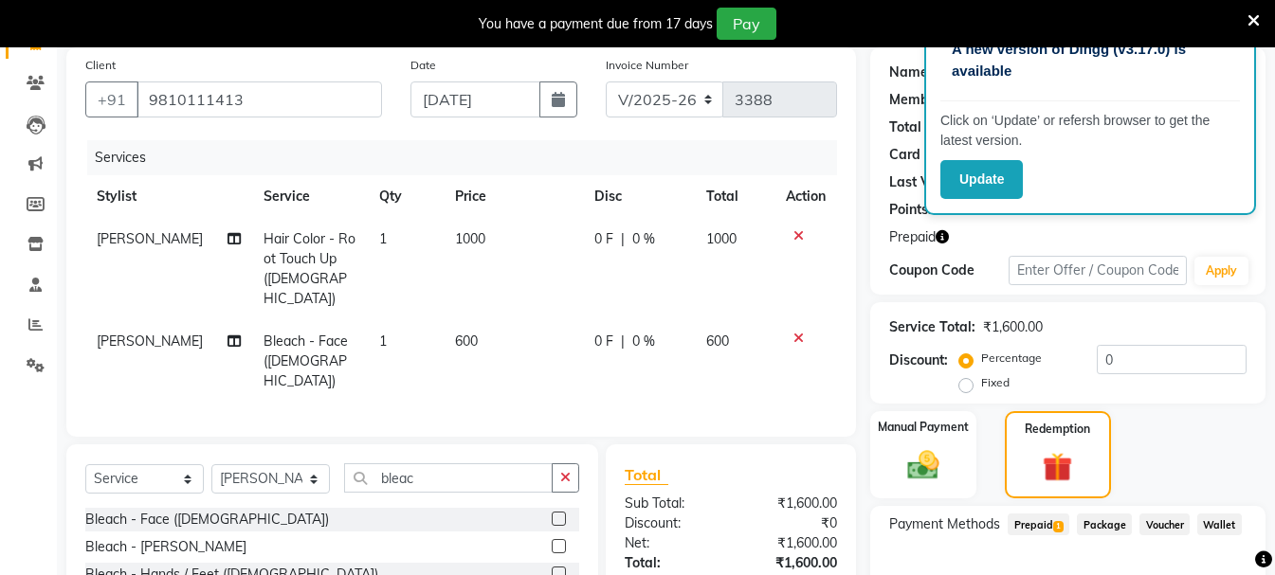
click at [1037, 521] on span "Prepaid 1" at bounding box center [1038, 525] width 62 height 22
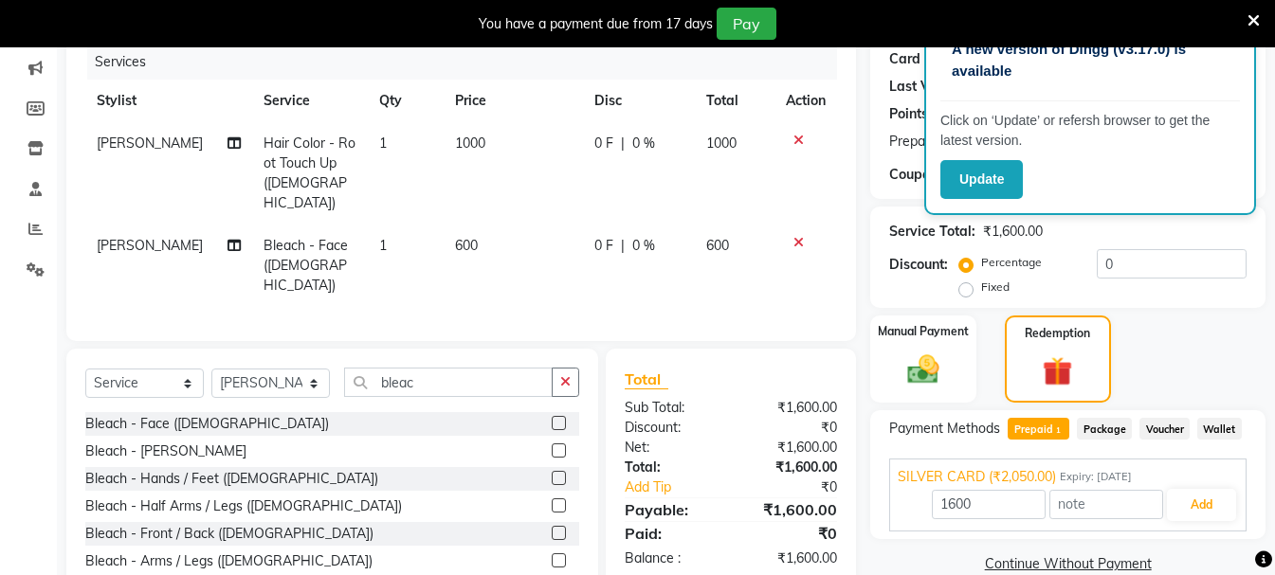
scroll to position [294, 0]
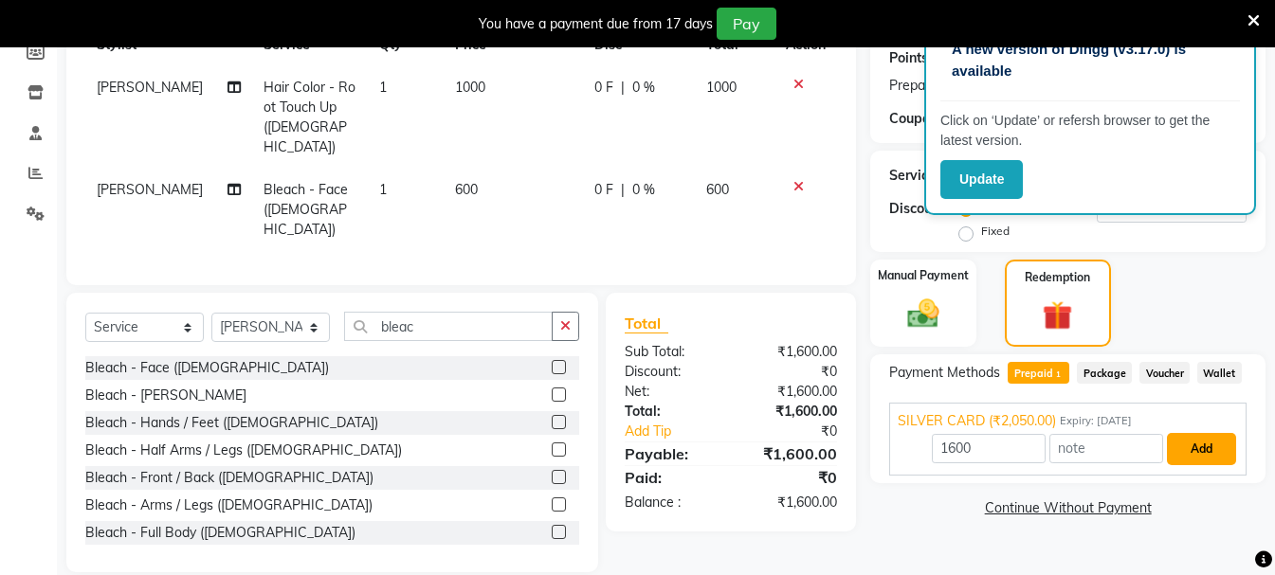
click at [1219, 449] on button "Add" at bounding box center [1201, 449] width 69 height 32
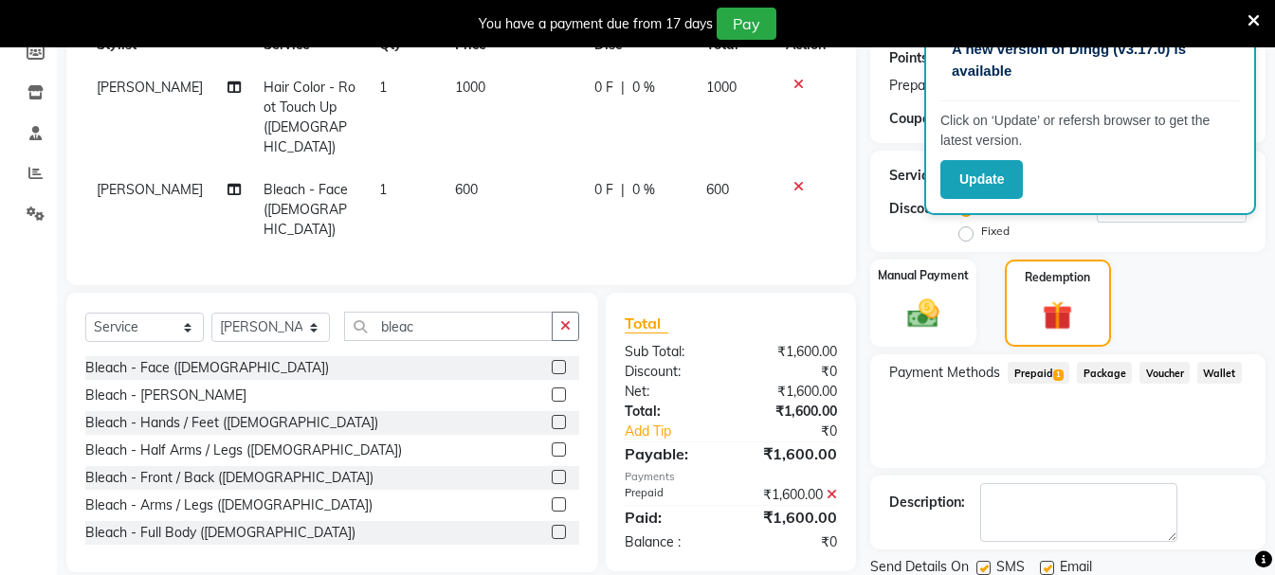
scroll to position [361, 0]
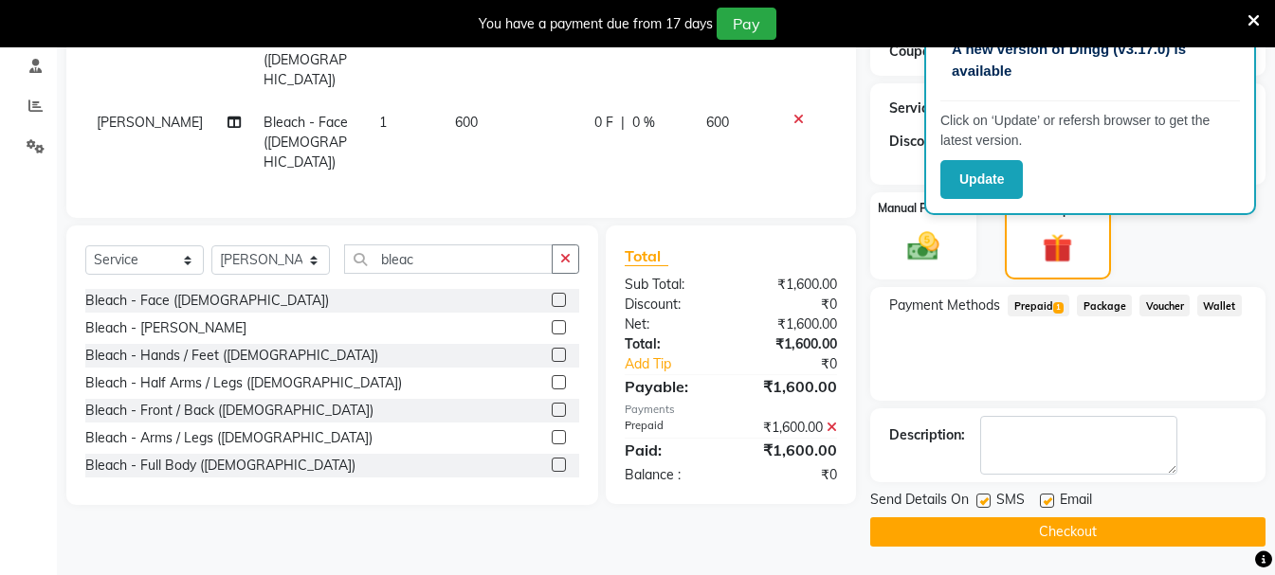
click at [1075, 526] on button "Checkout" at bounding box center [1067, 531] width 395 height 29
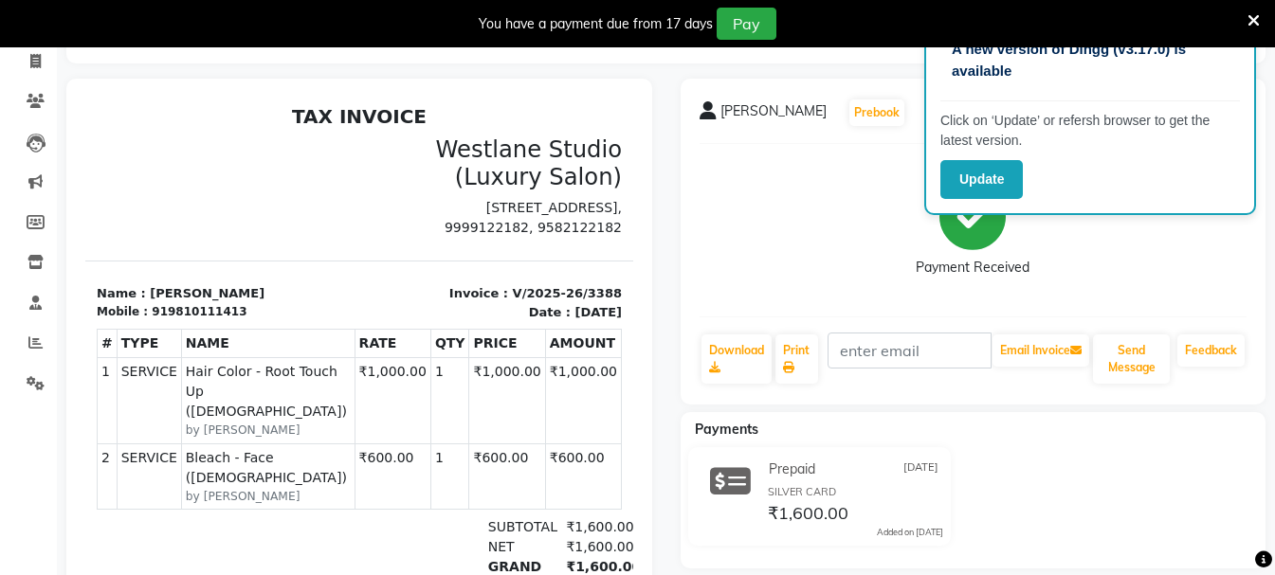
scroll to position [285, 0]
